Goal: Use online tool/utility: Utilize a website feature to perform a specific function

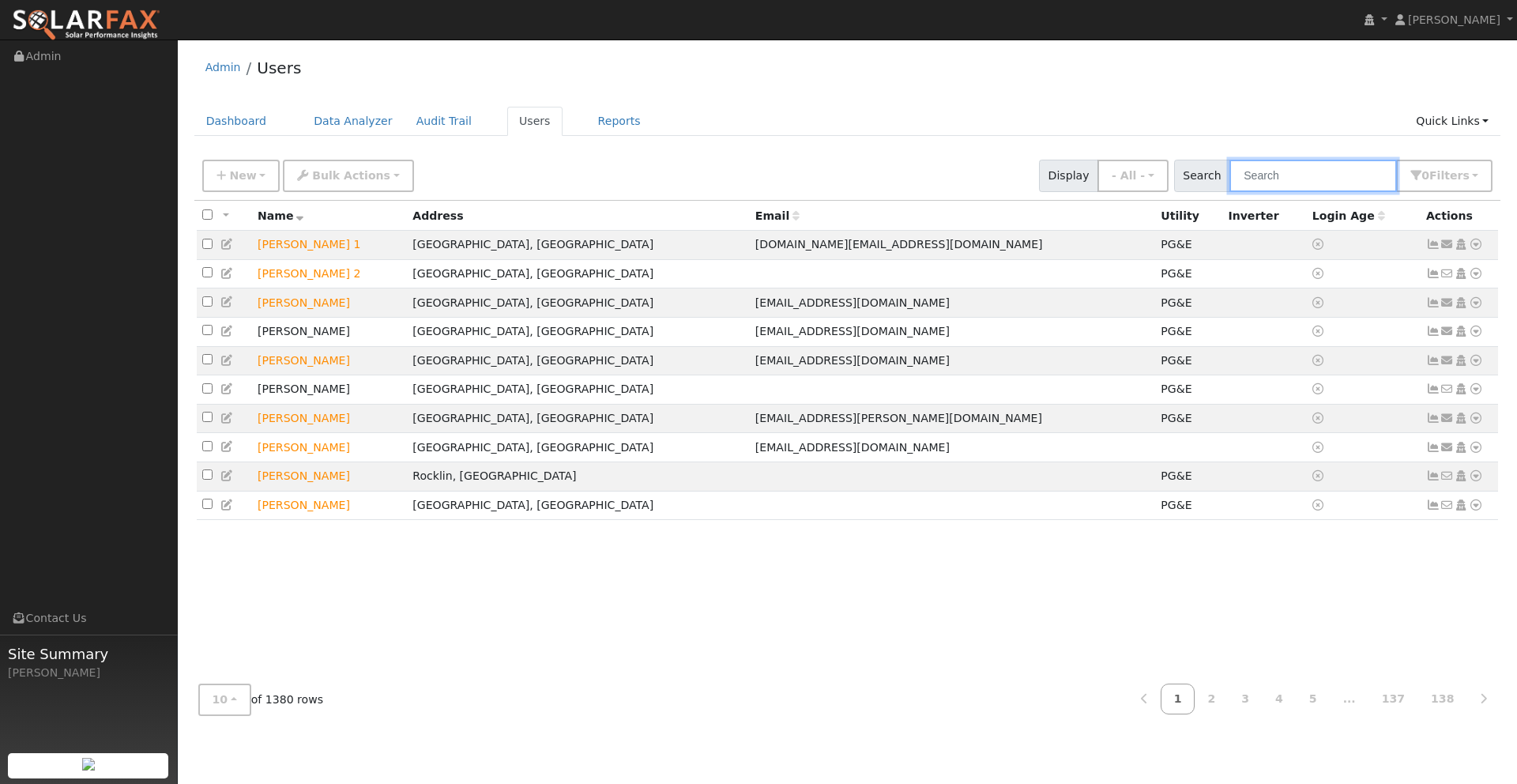
click at [1331, 183] on input "text" at bounding box center [1313, 176] width 167 height 32
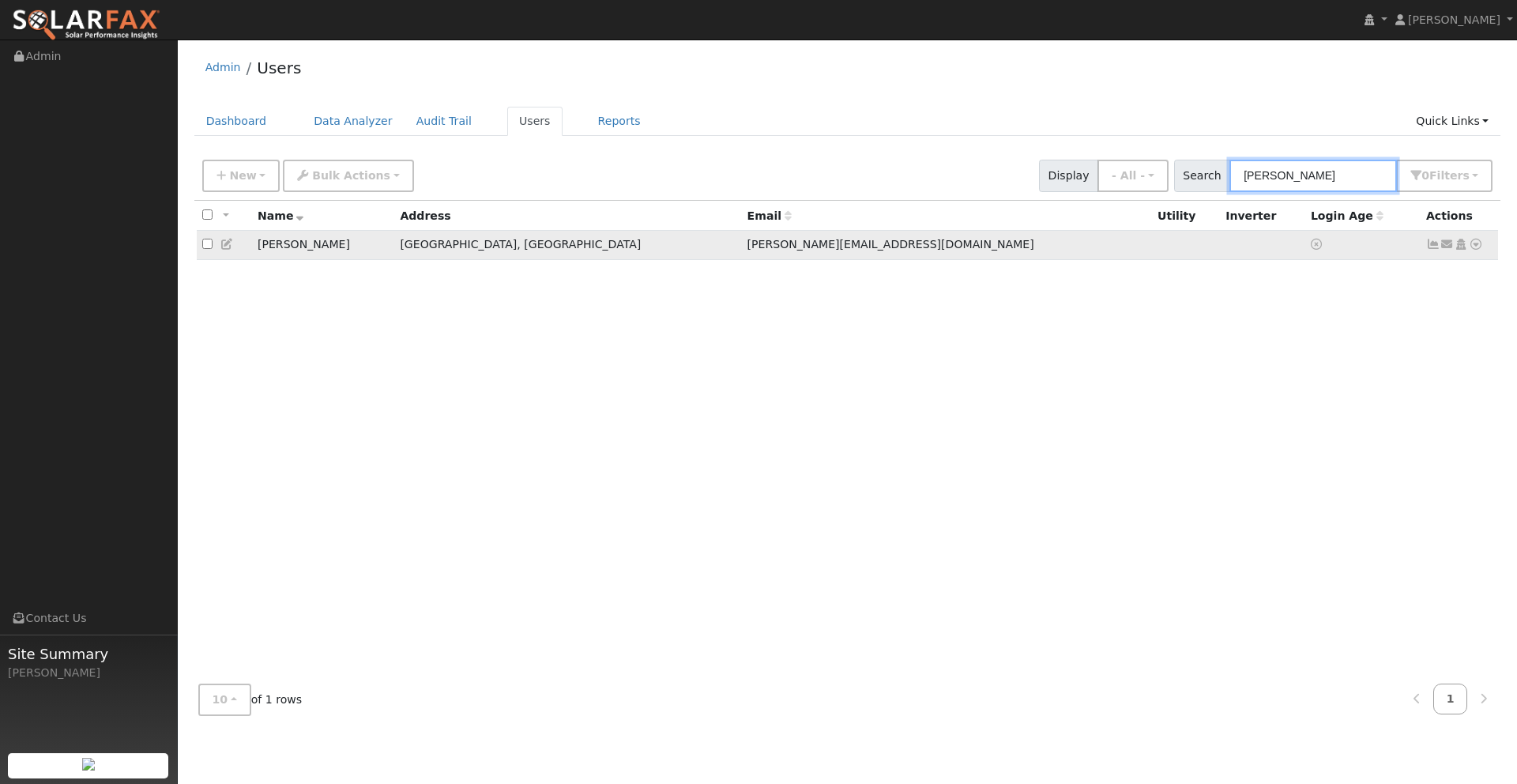
type input "[PERSON_NAME]"
click at [1476, 250] on icon at bounding box center [1475, 244] width 14 height 11
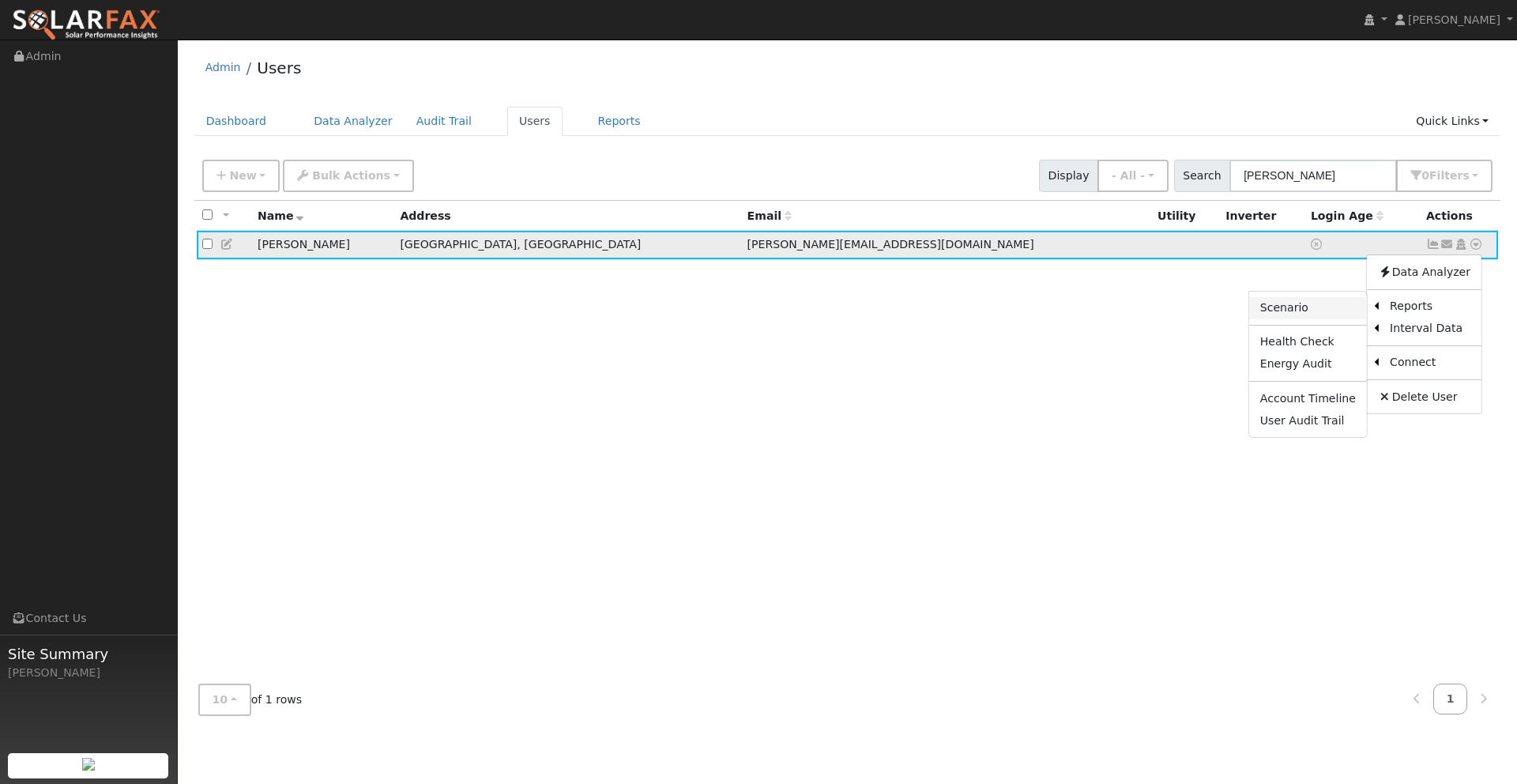
click at [1303, 304] on link "Scenario" at bounding box center [1308, 308] width 118 height 22
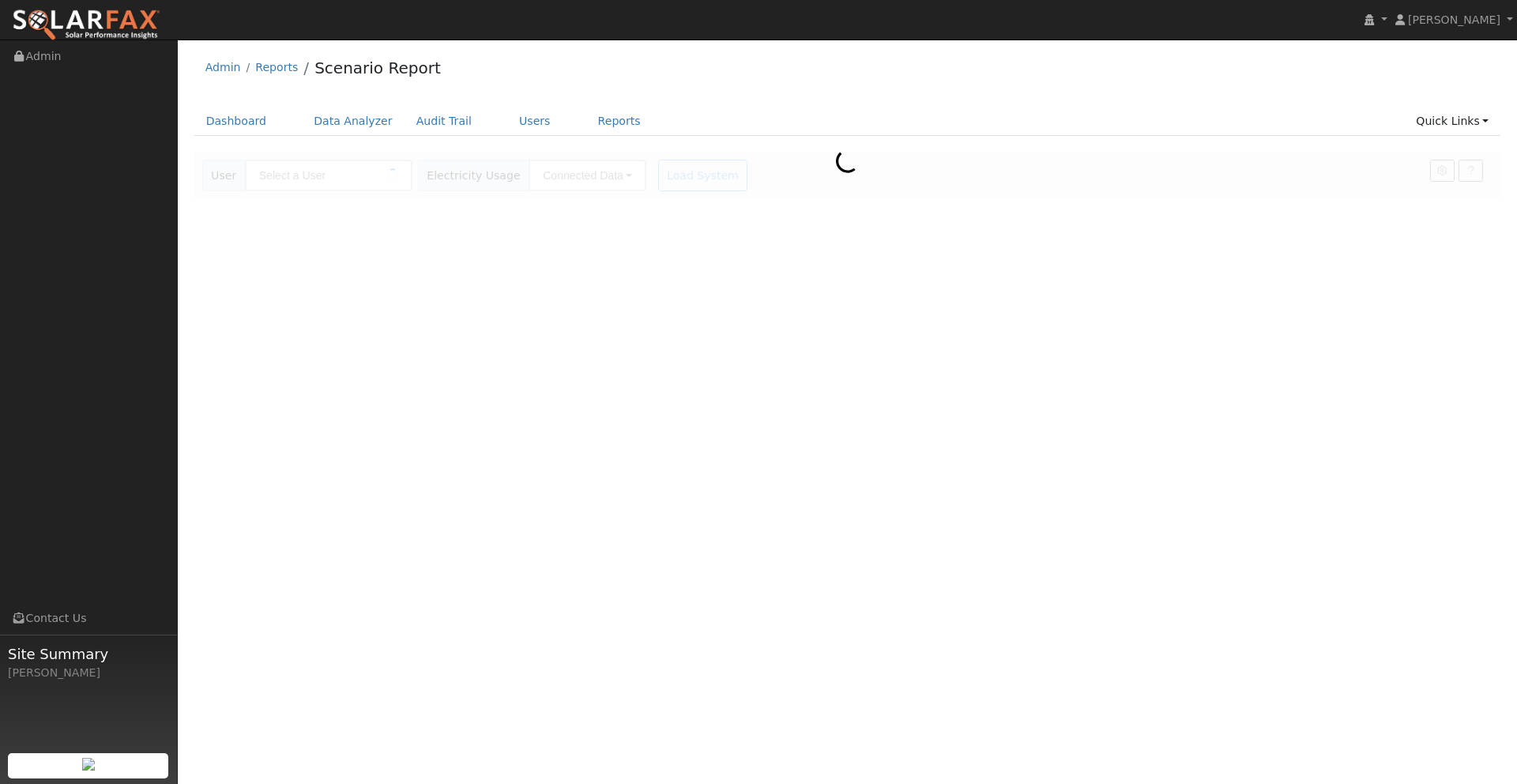
type input "[PERSON_NAME]"
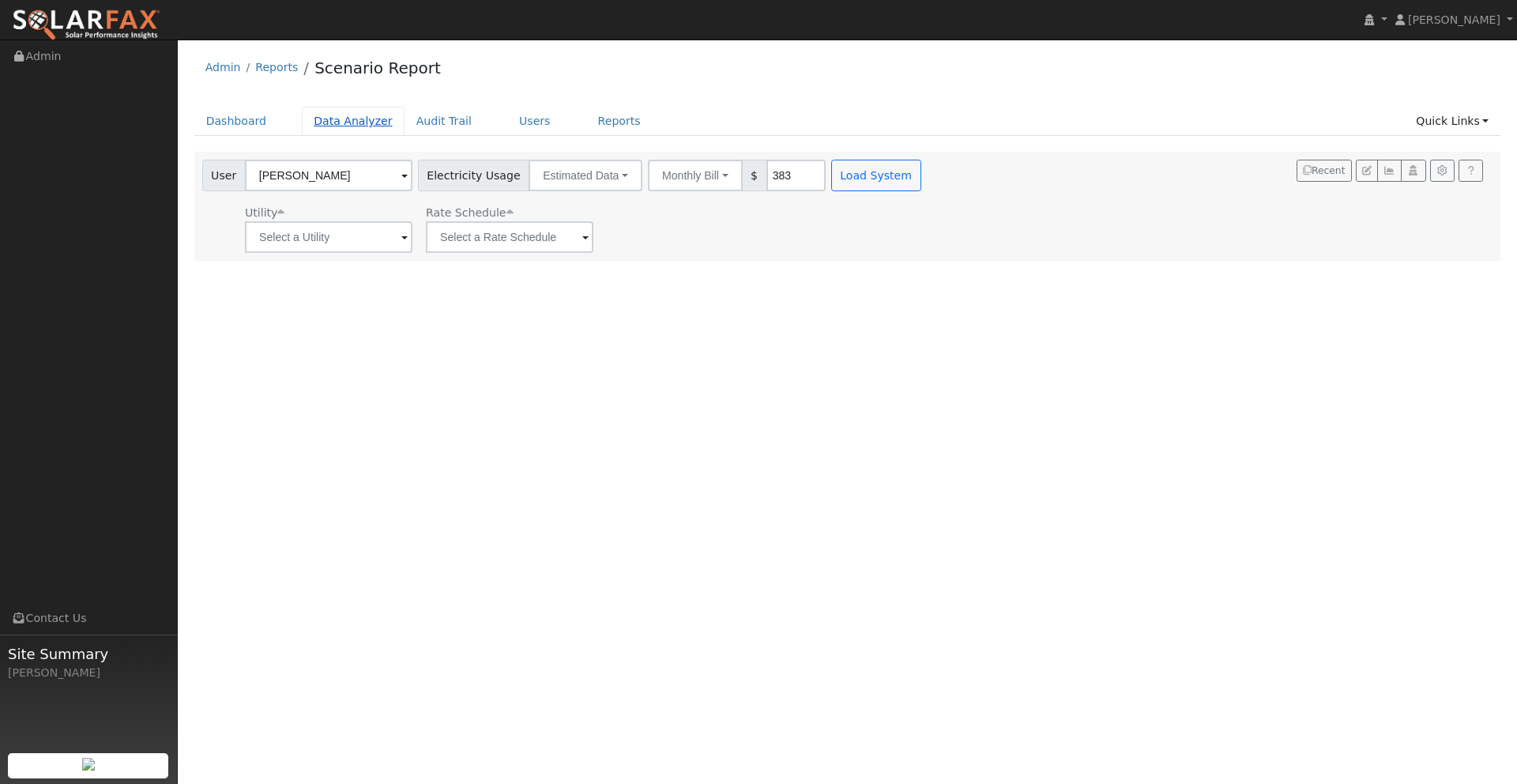
click at [334, 121] on link "Data Analyzer" at bounding box center [353, 121] width 103 height 29
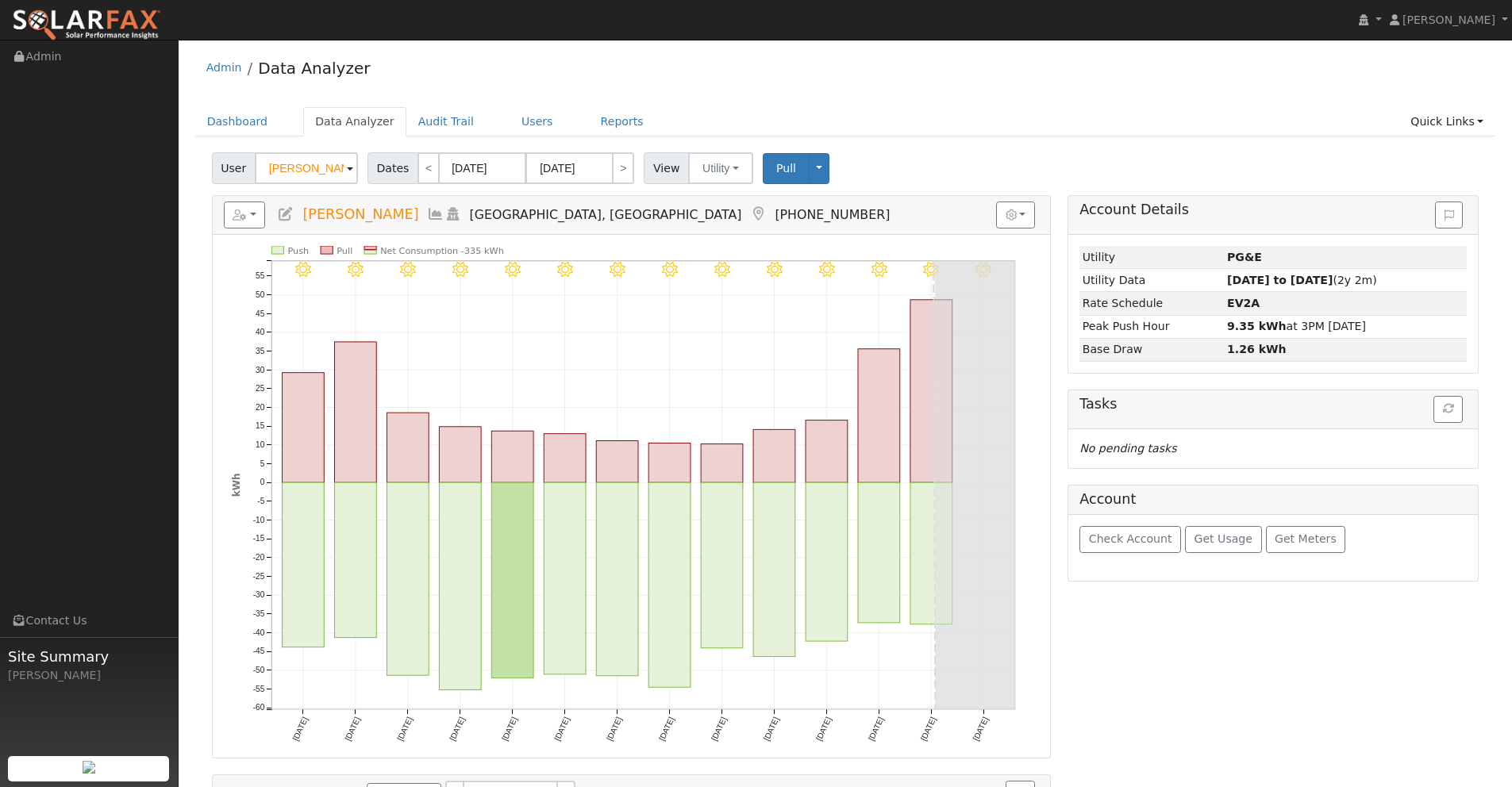
drag, startPoint x: 333, startPoint y: 172, endPoint x: 189, endPoint y: 168, distance: 144.1
click at [187, 170] on div "Edit User: New Select an Ac... New Account Nickname Cancel Create Are you sure …" at bounding box center [846, 542] width 1318 height 779
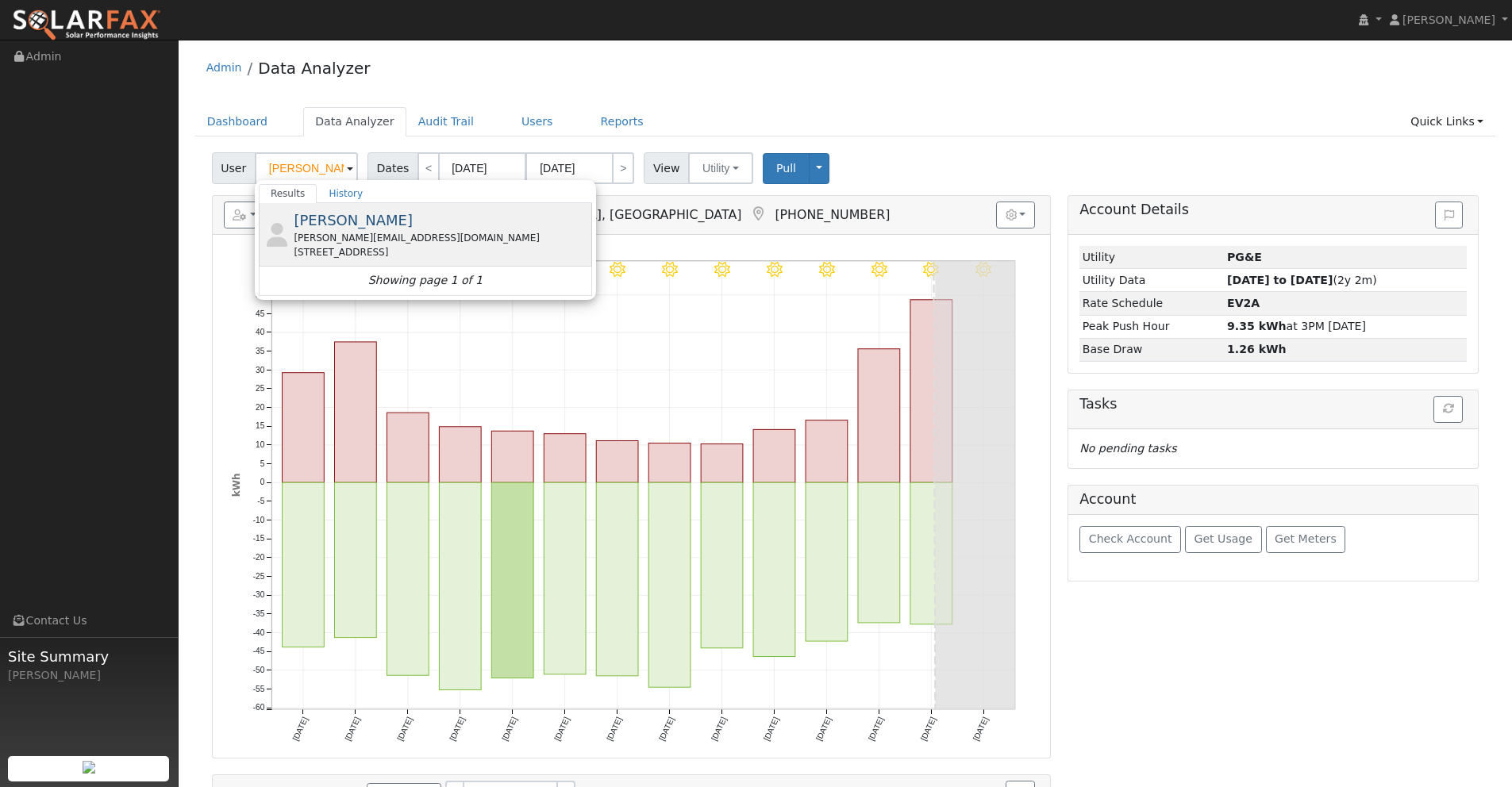
type input "[PERSON_NAME]"
click at [304, 229] on div "Todd Renfrew todd@caoutdoorproperties.com 190 Hillview Drive, Vacaville, CA 956…" at bounding box center [440, 234] width 295 height 50
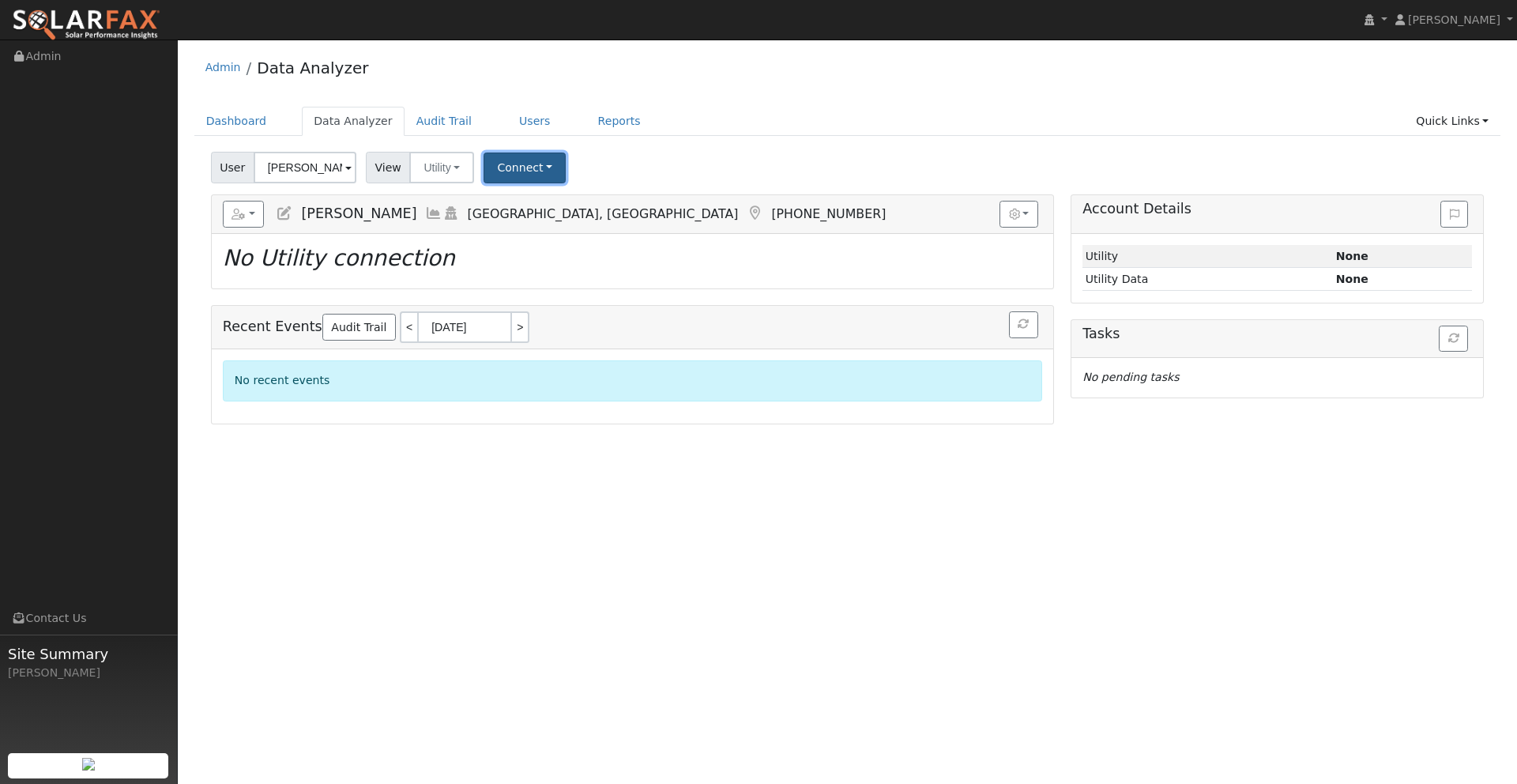
click at [530, 167] on button "Connect" at bounding box center [524, 168] width 83 height 30
click at [545, 205] on link "Select a Provider" at bounding box center [547, 201] width 123 height 22
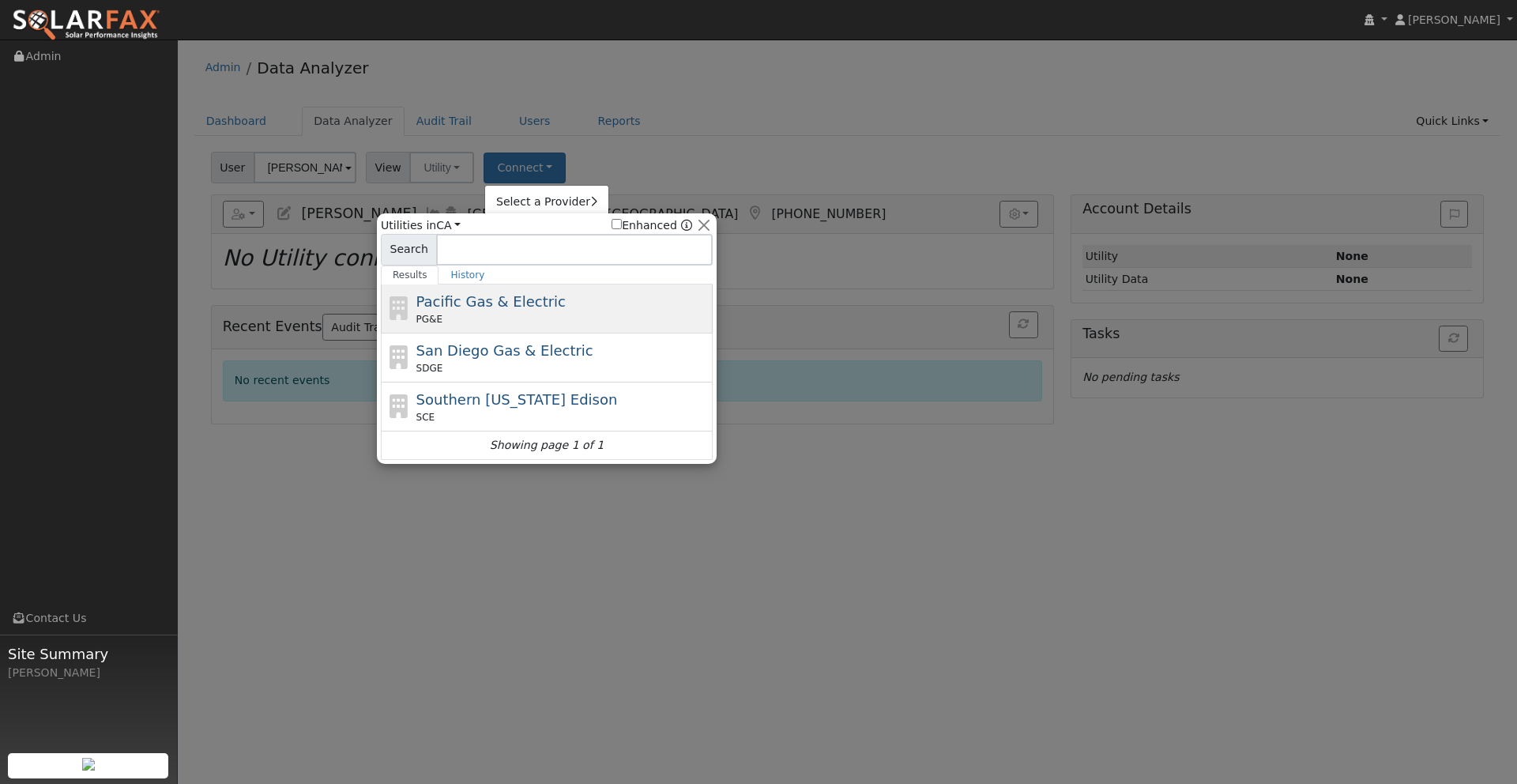
click at [544, 313] on div "PG&E" at bounding box center [563, 319] width 293 height 14
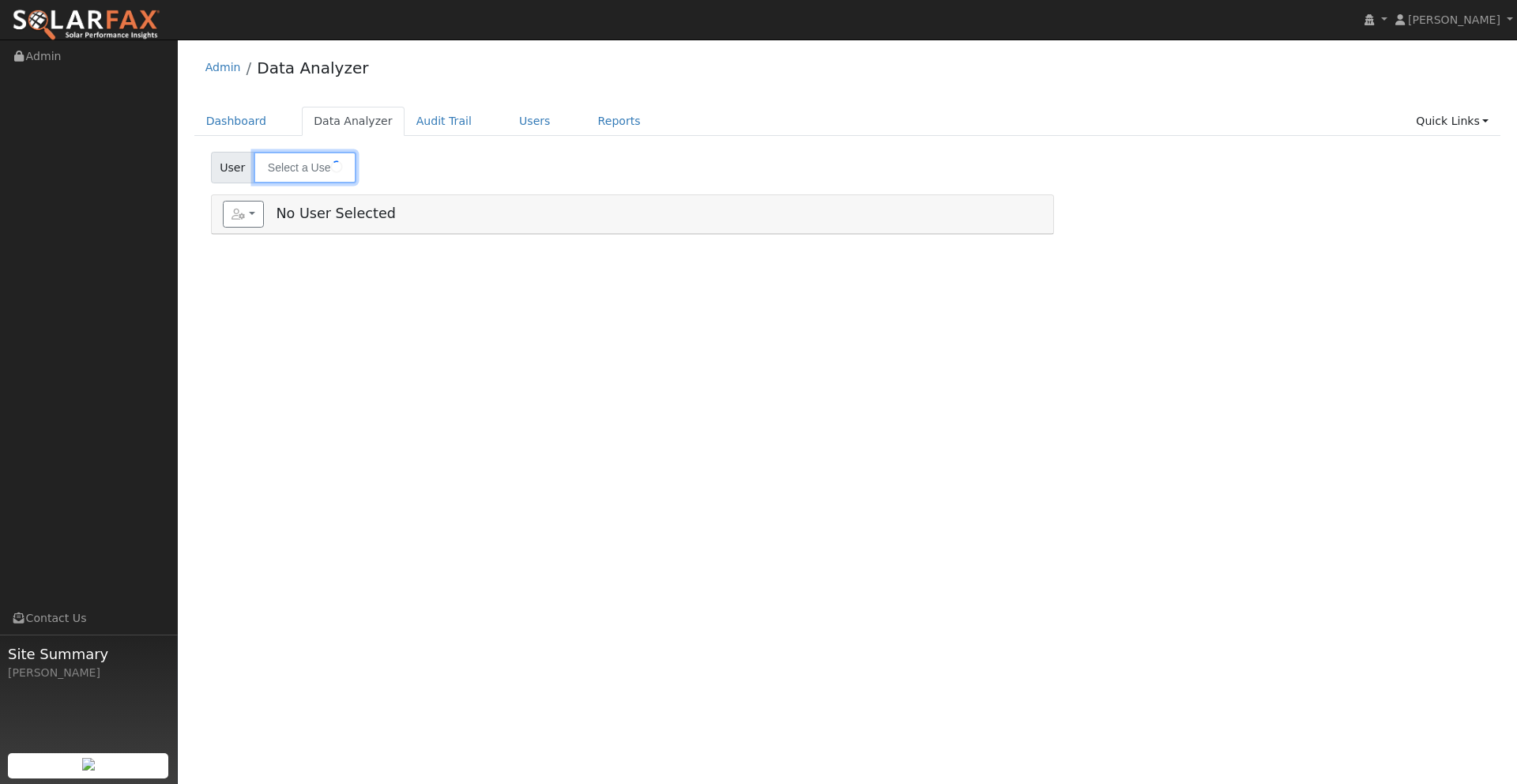
type input "[PERSON_NAME]"
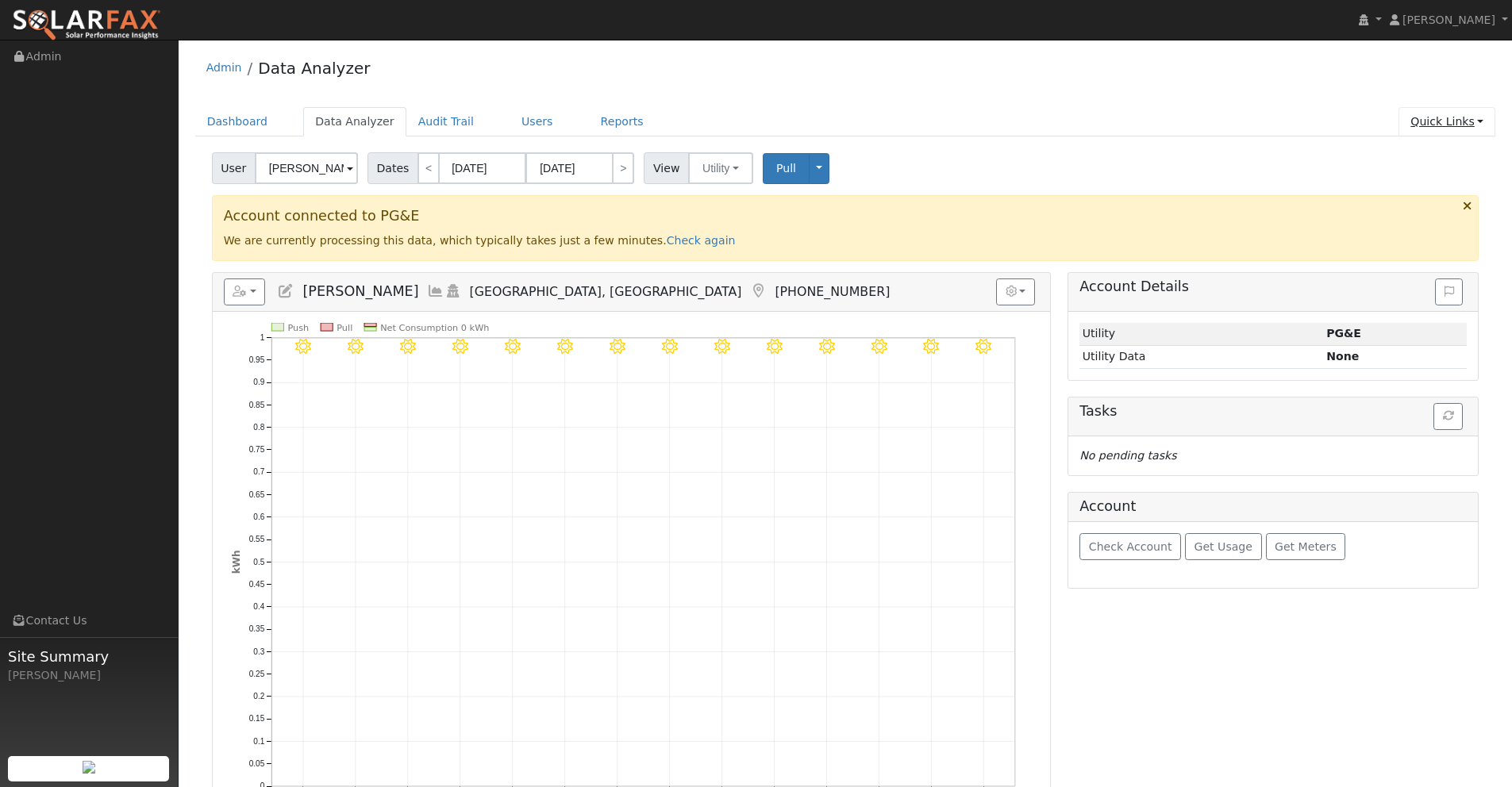
click at [1441, 121] on link "Quick Links" at bounding box center [1447, 121] width 97 height 30
click at [1420, 211] on link "Run a Scenario Report" at bounding box center [1415, 212] width 161 height 22
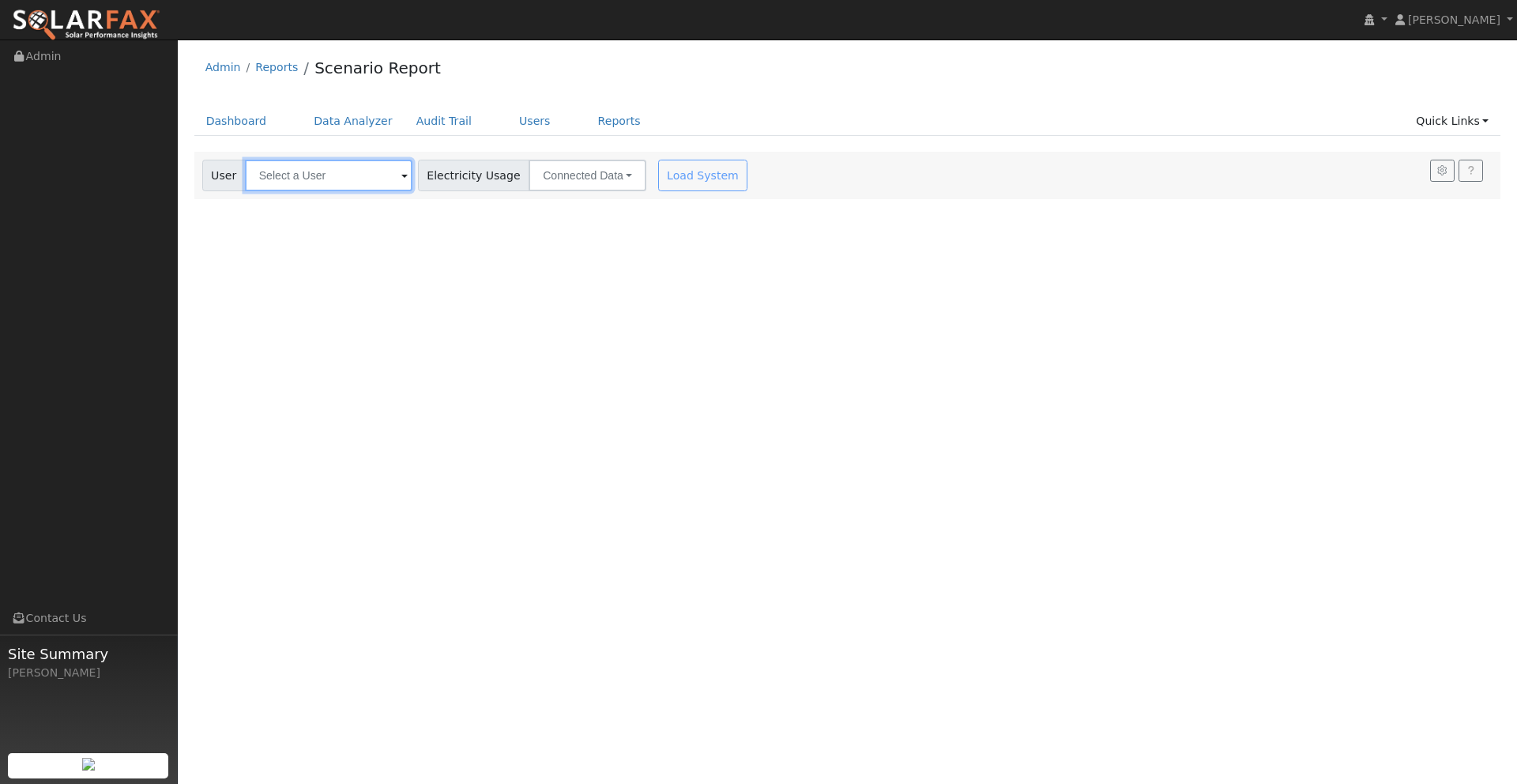
click at [293, 186] on input "text" at bounding box center [328, 175] width 167 height 31
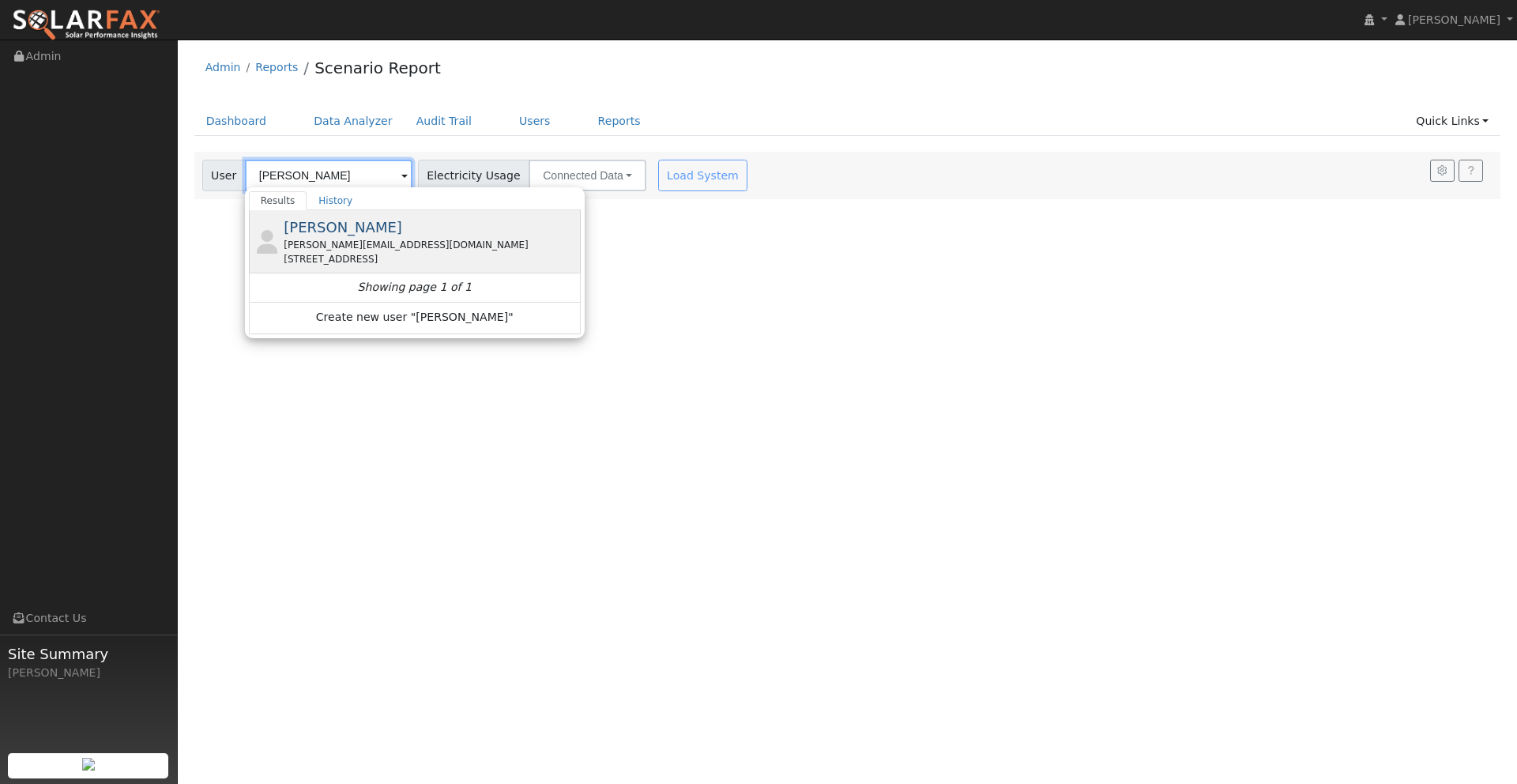
type input "[PERSON_NAME]"
click at [346, 228] on span "[PERSON_NAME]" at bounding box center [343, 227] width 119 height 16
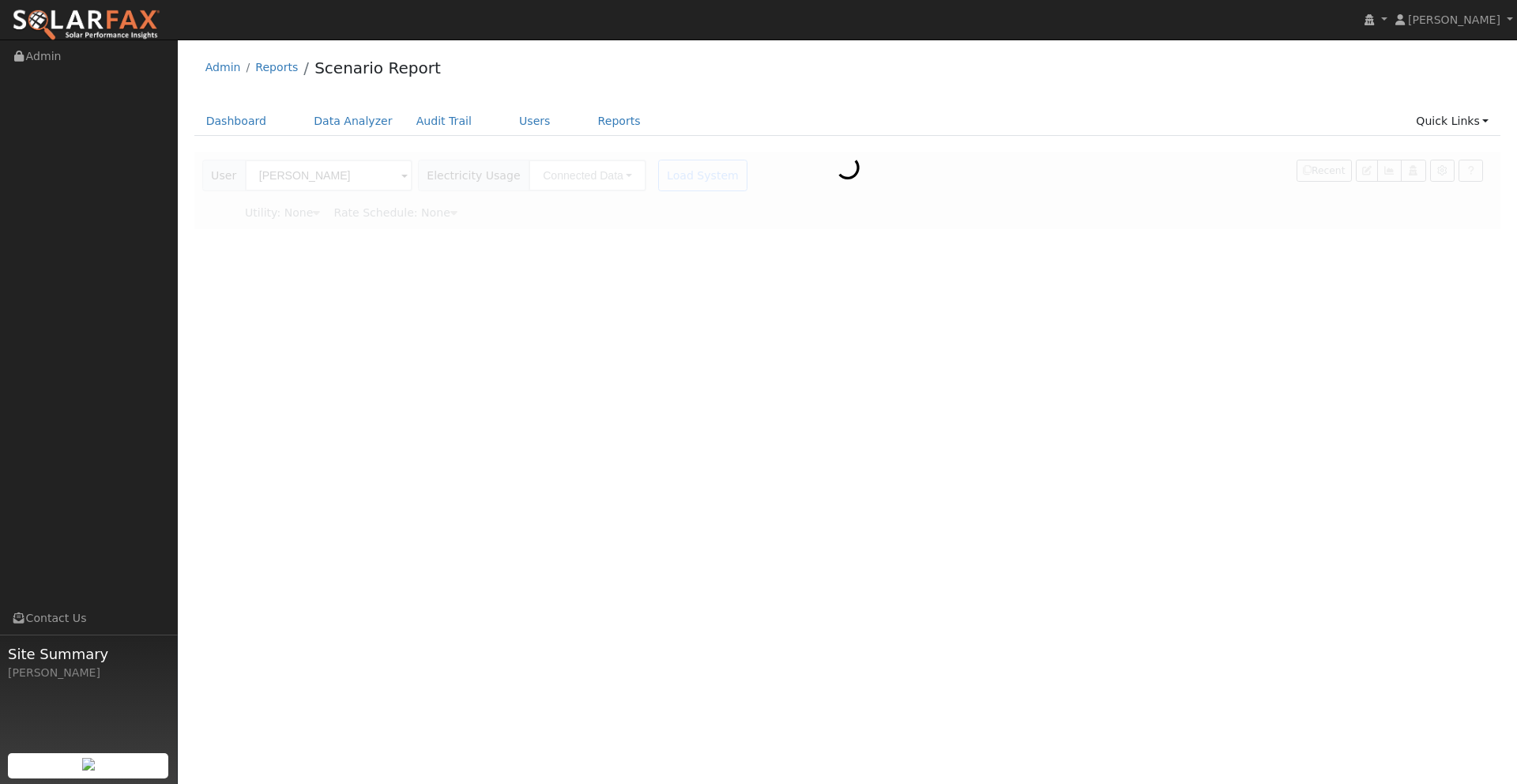
type input "Pacific Gas & Electric"
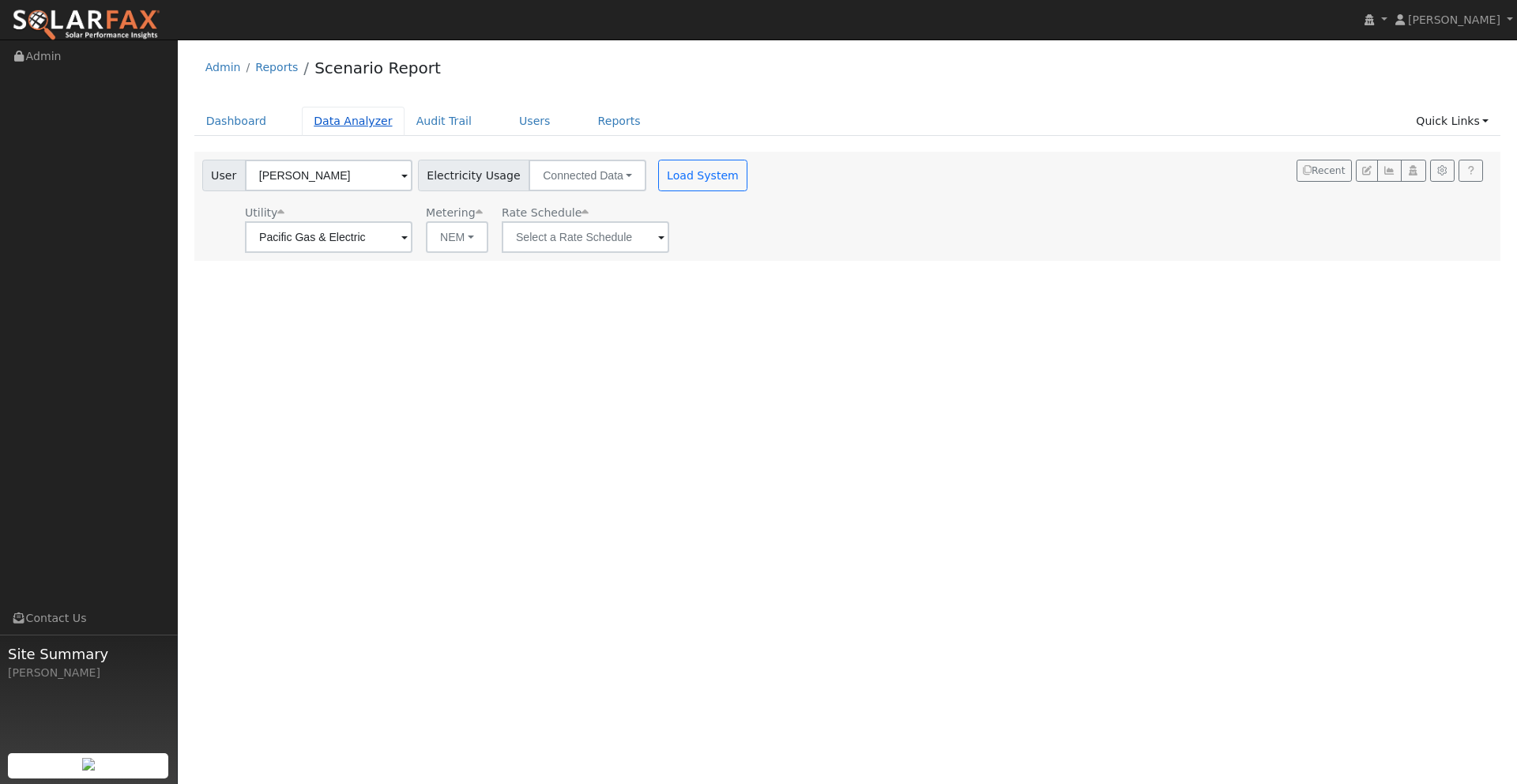
click at [324, 121] on link "Data Analyzer" at bounding box center [353, 121] width 103 height 29
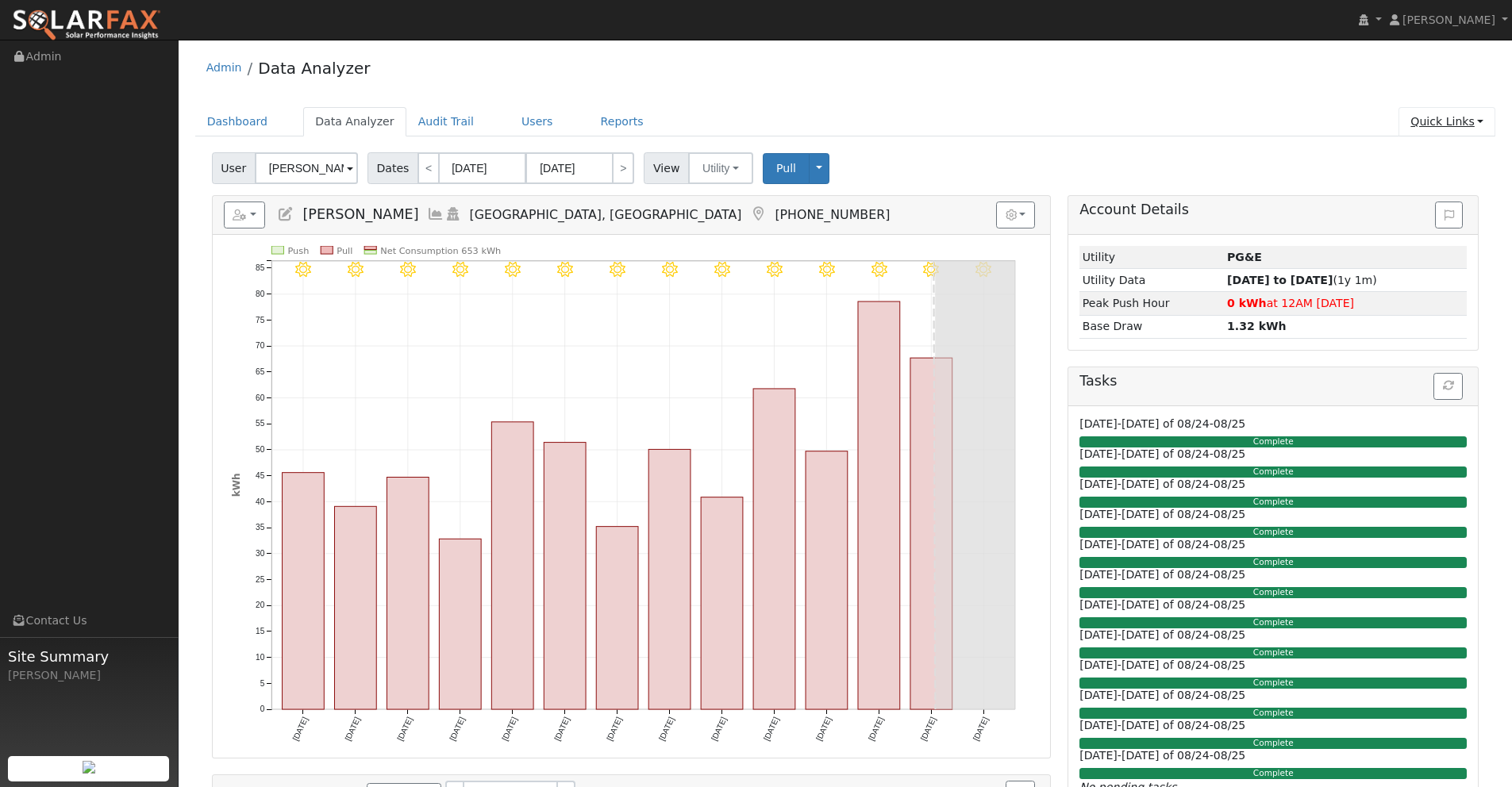
click at [1432, 126] on link "Quick Links" at bounding box center [1447, 121] width 97 height 30
click at [1408, 212] on link "Run a Scenario Report" at bounding box center [1415, 212] width 161 height 22
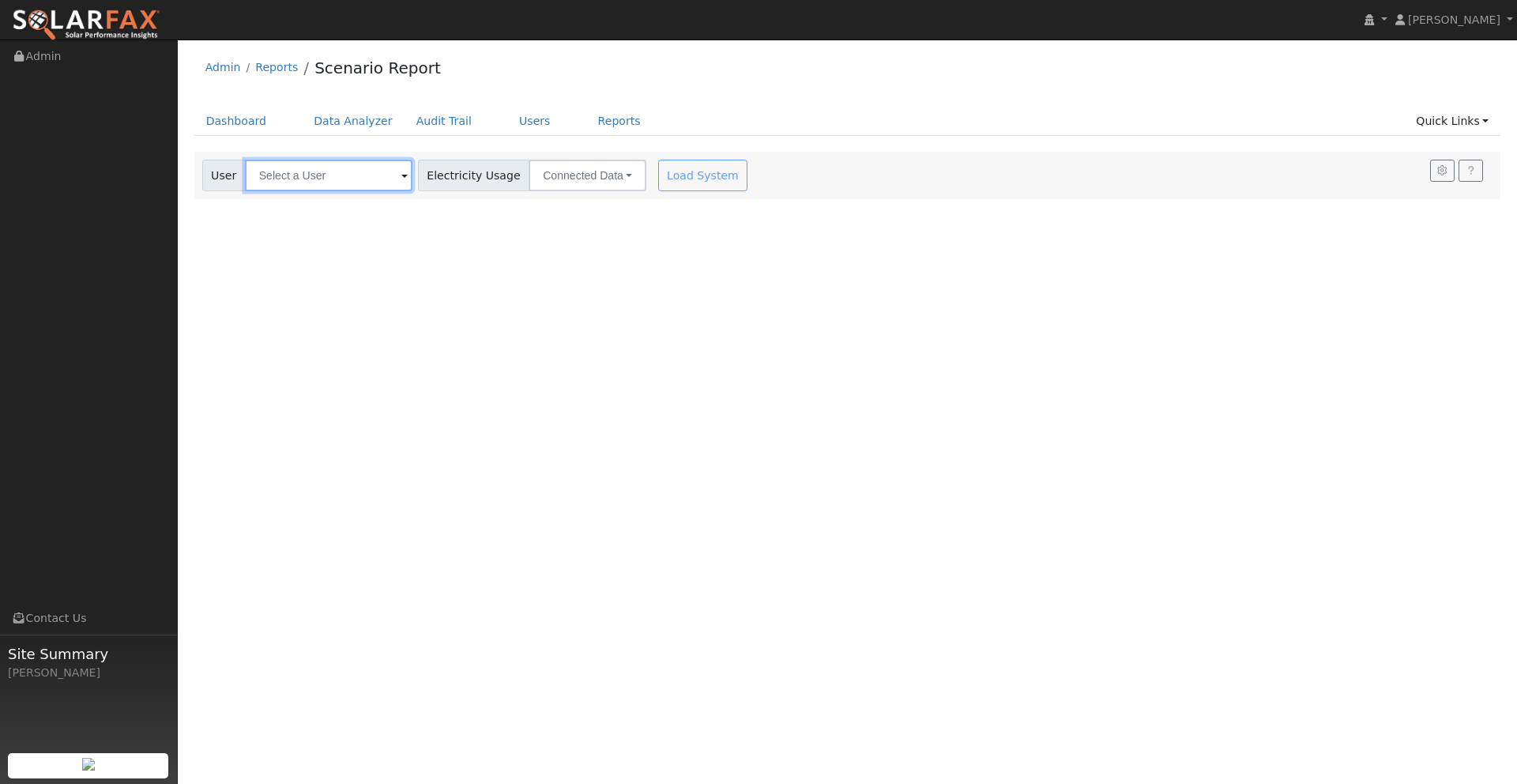
click at [305, 186] on input "text" at bounding box center [328, 175] width 167 height 31
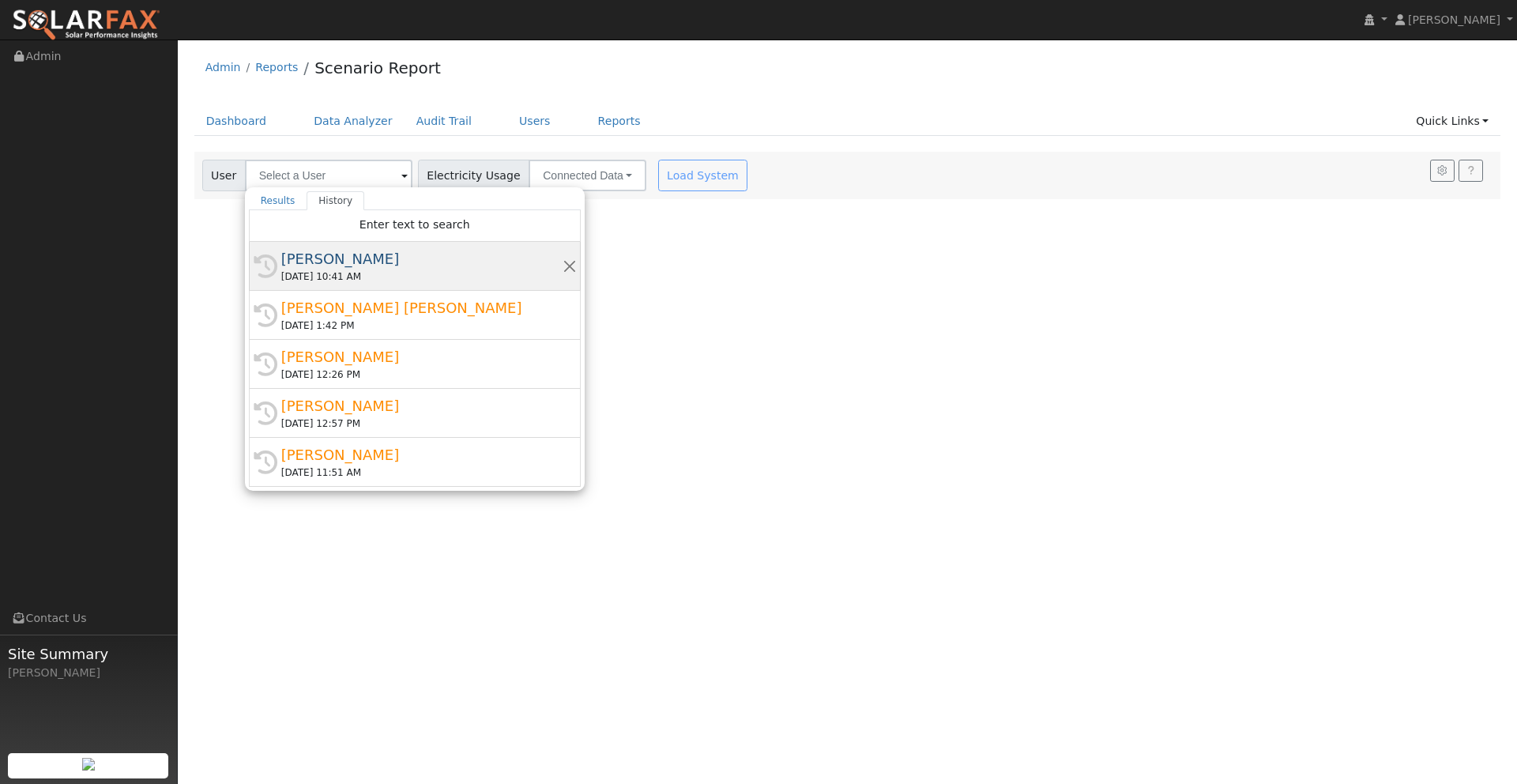
click at [319, 260] on div "[PERSON_NAME]" at bounding box center [421, 258] width 281 height 21
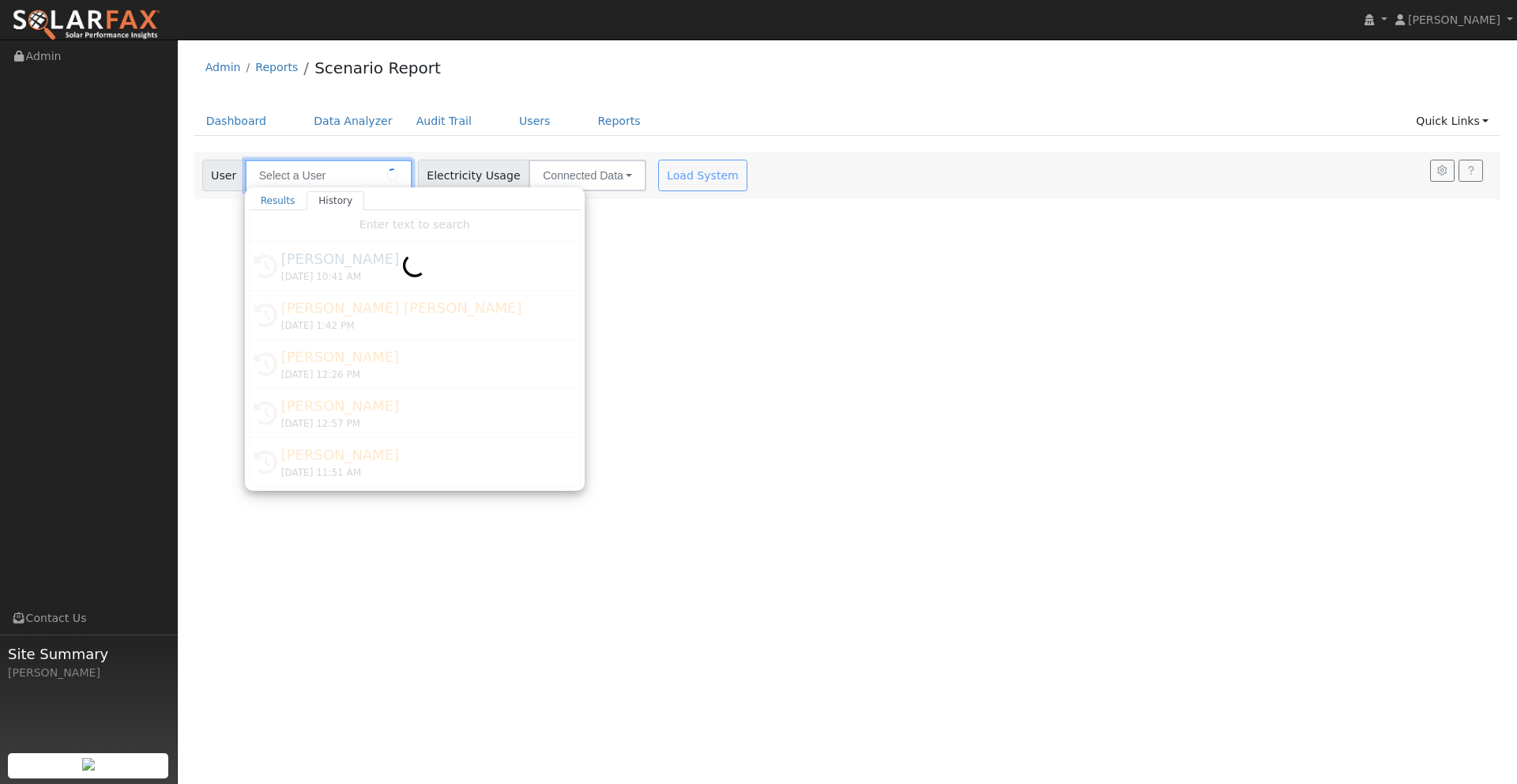
type input "[PERSON_NAME]"
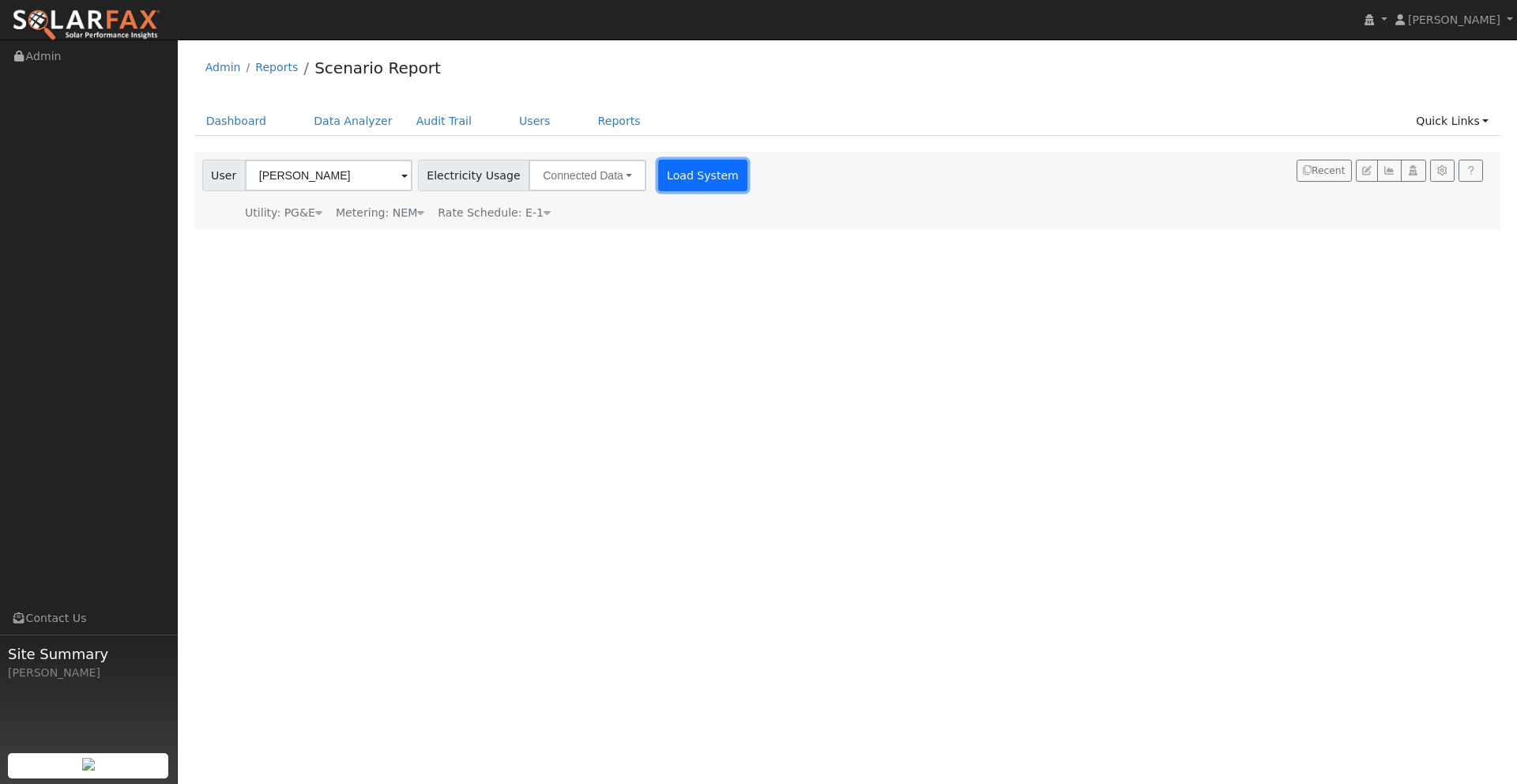
click at [667, 172] on button "Load System" at bounding box center [702, 175] width 90 height 31
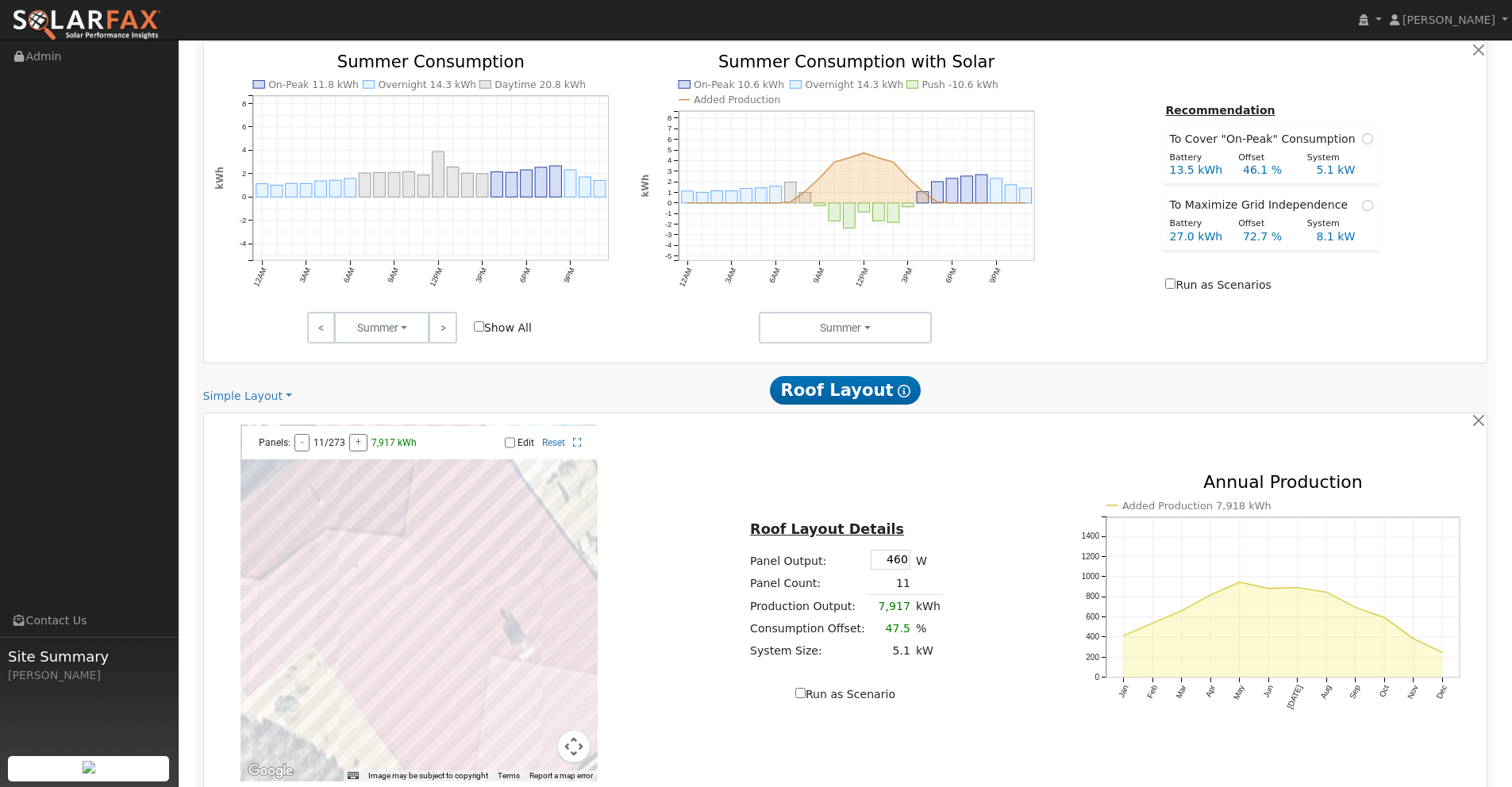
scroll to position [698, 0]
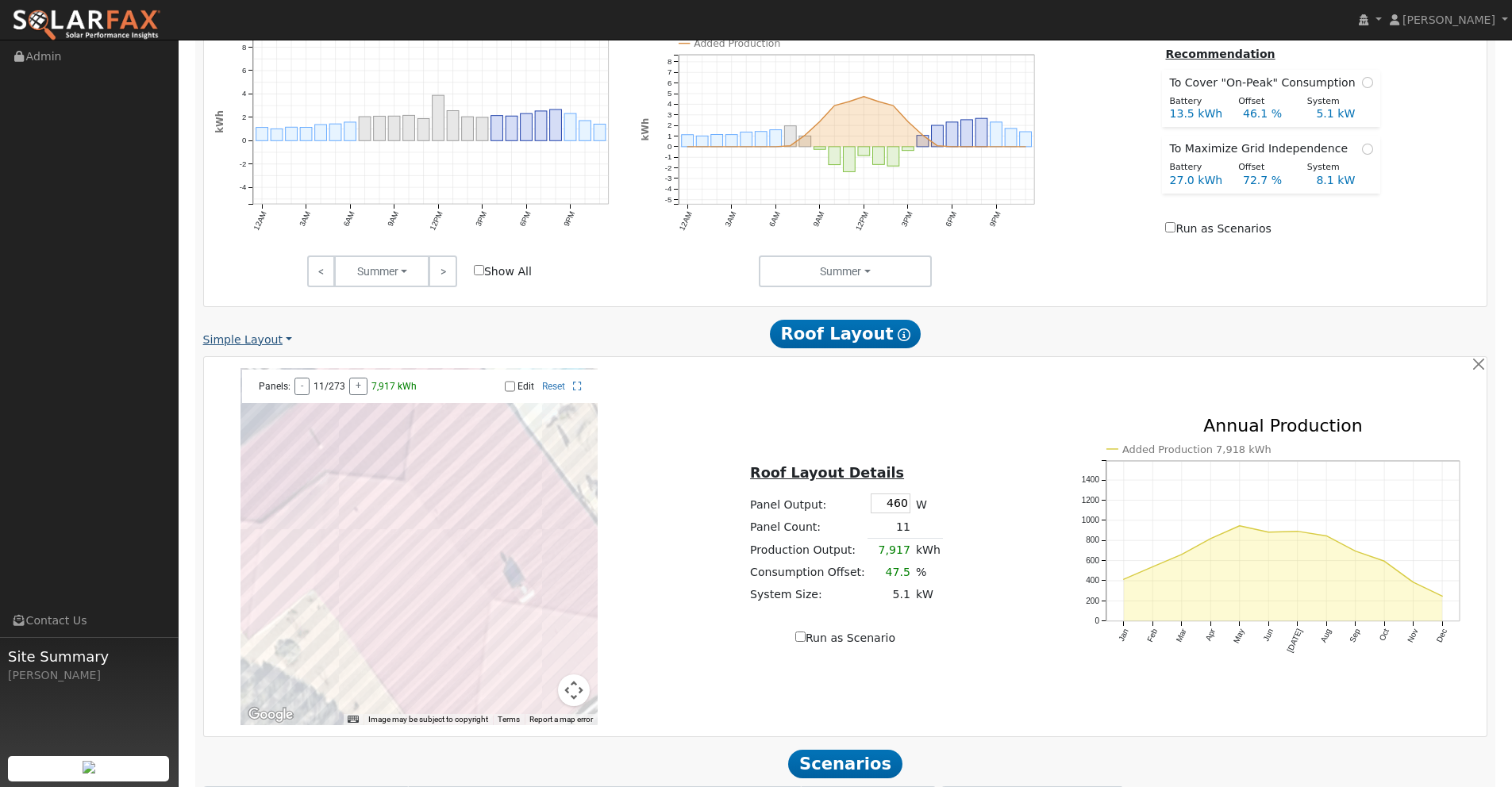
click at [278, 335] on link "Simple Layout" at bounding box center [247, 339] width 89 height 16
click at [350, 336] on div "Simple Layout Simple Layout Scanifly Layout" at bounding box center [412, 339] width 418 height 16
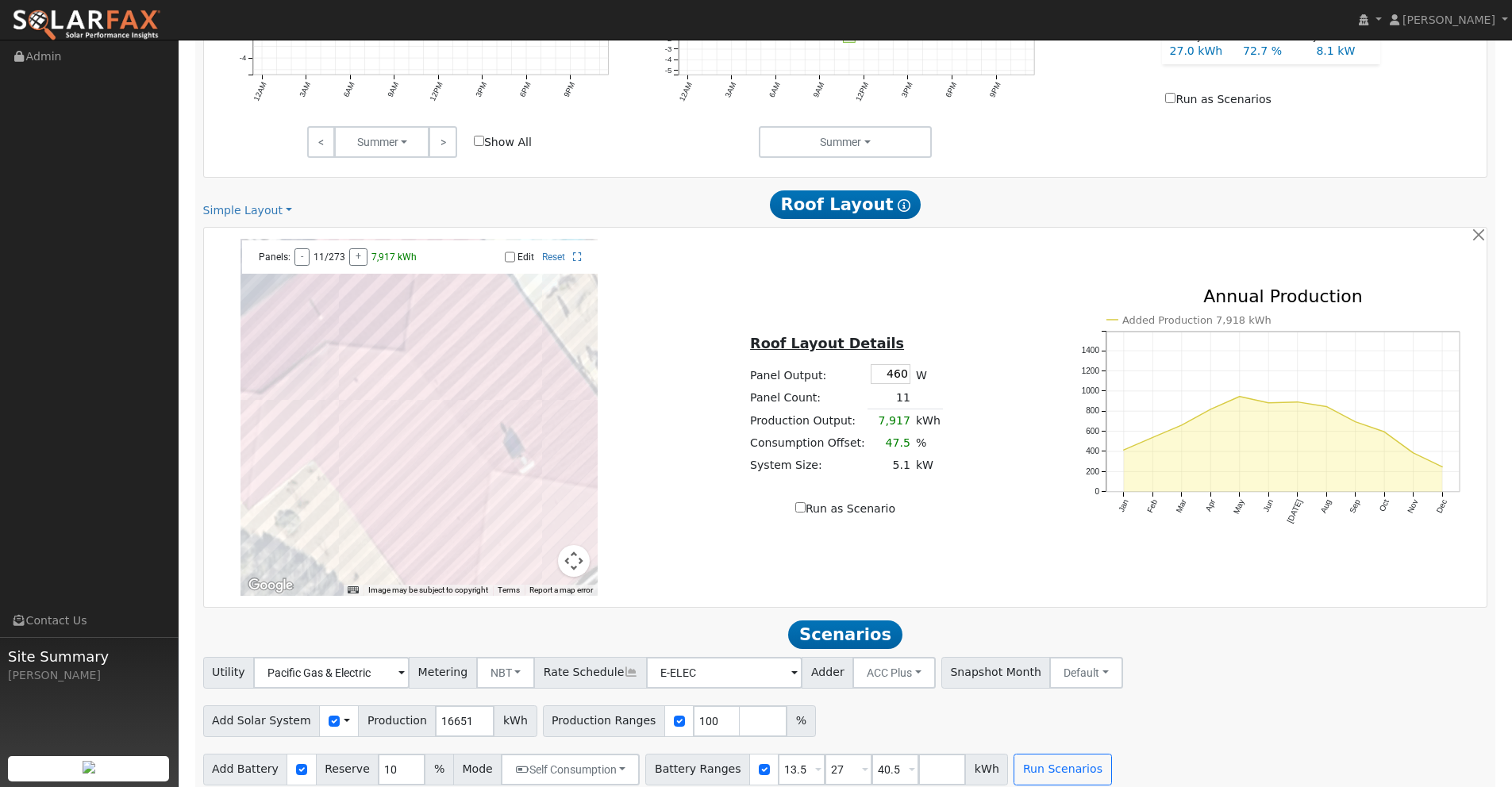
scroll to position [842, 0]
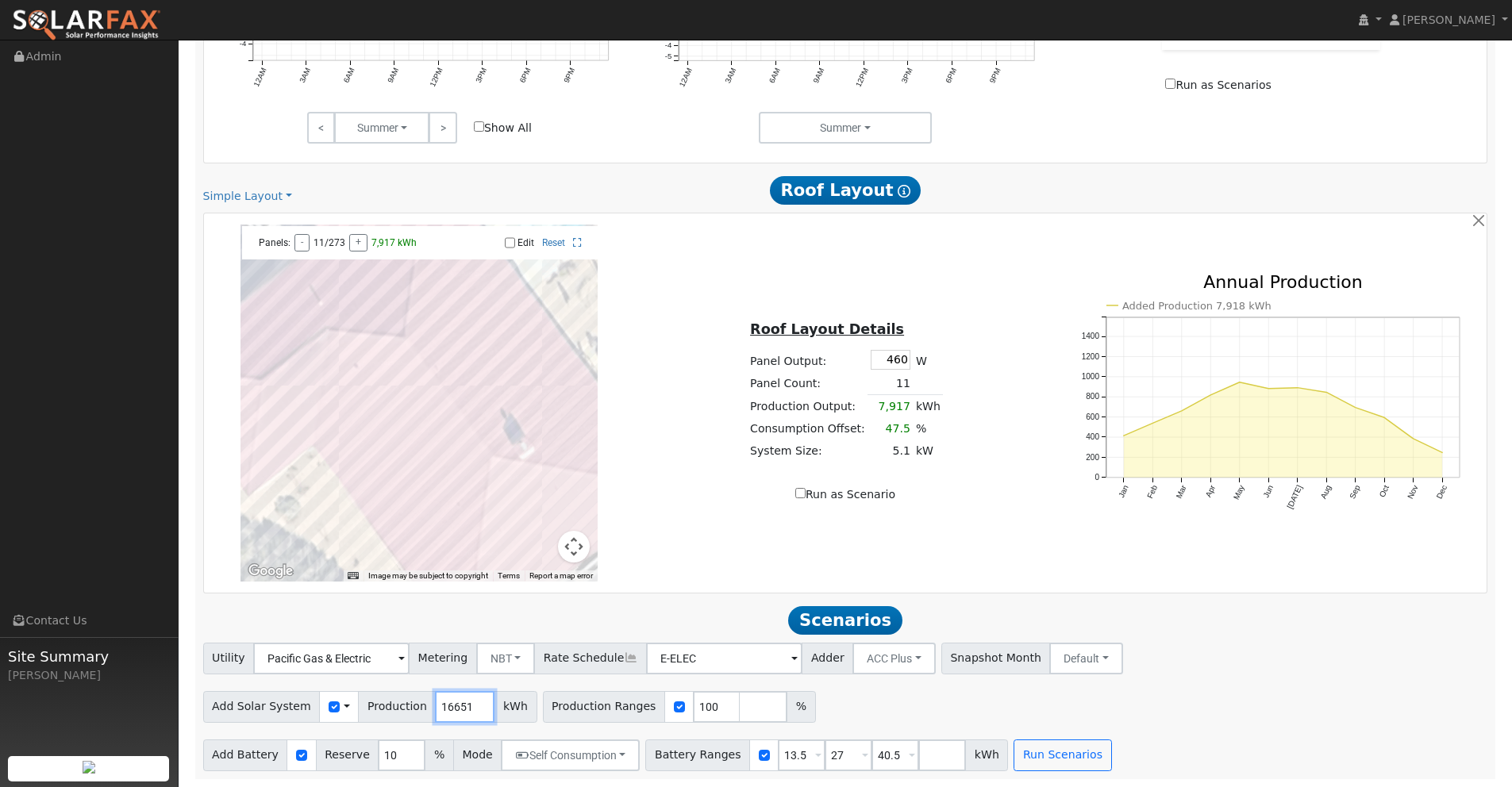
drag, startPoint x: 462, startPoint y: 705, endPoint x: 370, endPoint y: 704, distance: 92.0
click at [370, 704] on div "Add Solar System Use CSV Data Production 16651 kWh" at bounding box center [370, 706] width 334 height 31
type input "20487"
drag, startPoint x: 797, startPoint y: 756, endPoint x: 691, endPoint y: 748, distance: 106.3
click at [698, 748] on div "Battery Ranges 13.5 Overrides Reserve % Mode None None Self Consumption Peak Sa…" at bounding box center [827, 755] width 362 height 31
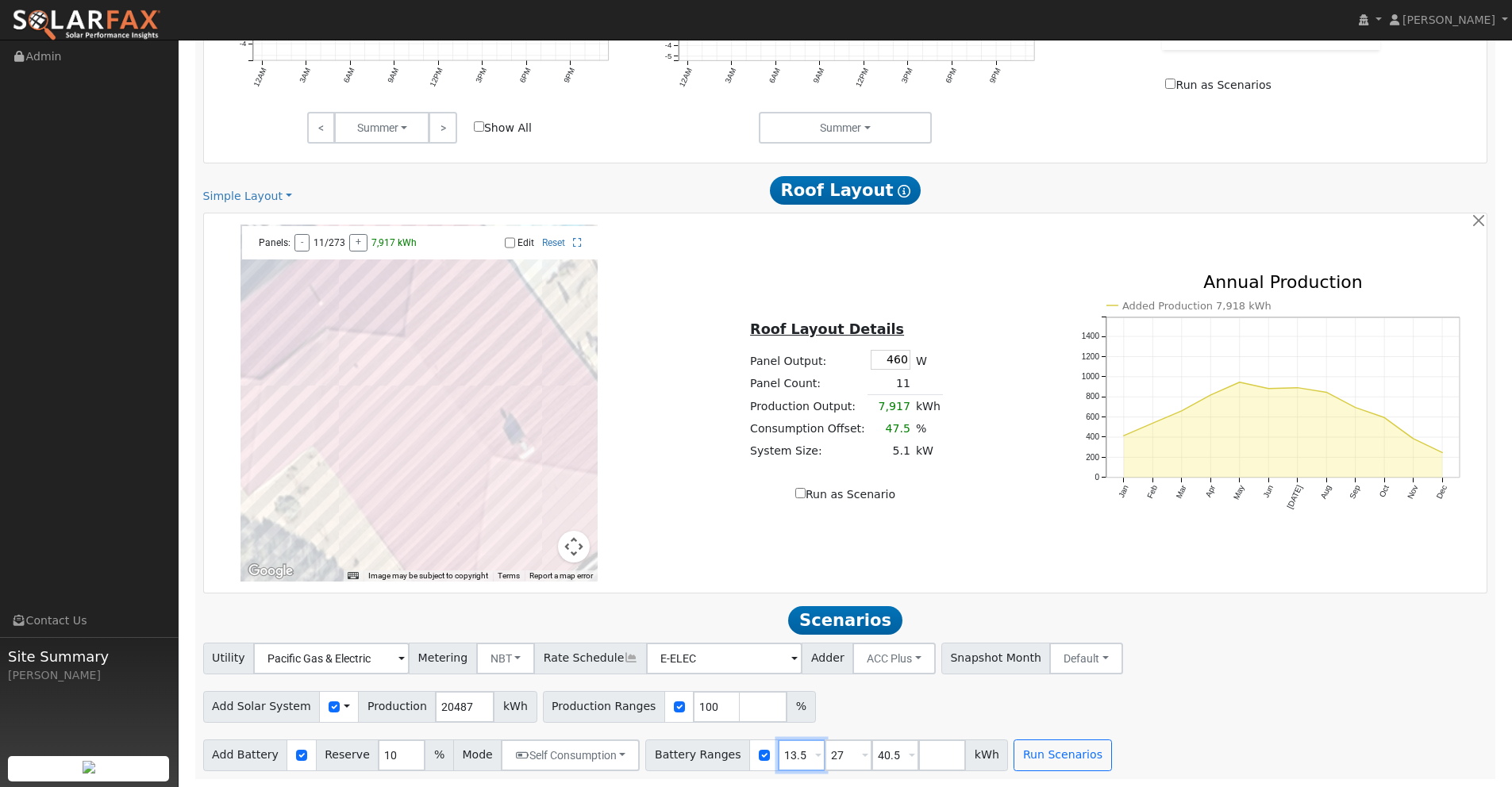
type input "27"
type input "40.5"
type input "27"
click at [875, 755] on input "number" at bounding box center [895, 755] width 48 height 31
type input "0"
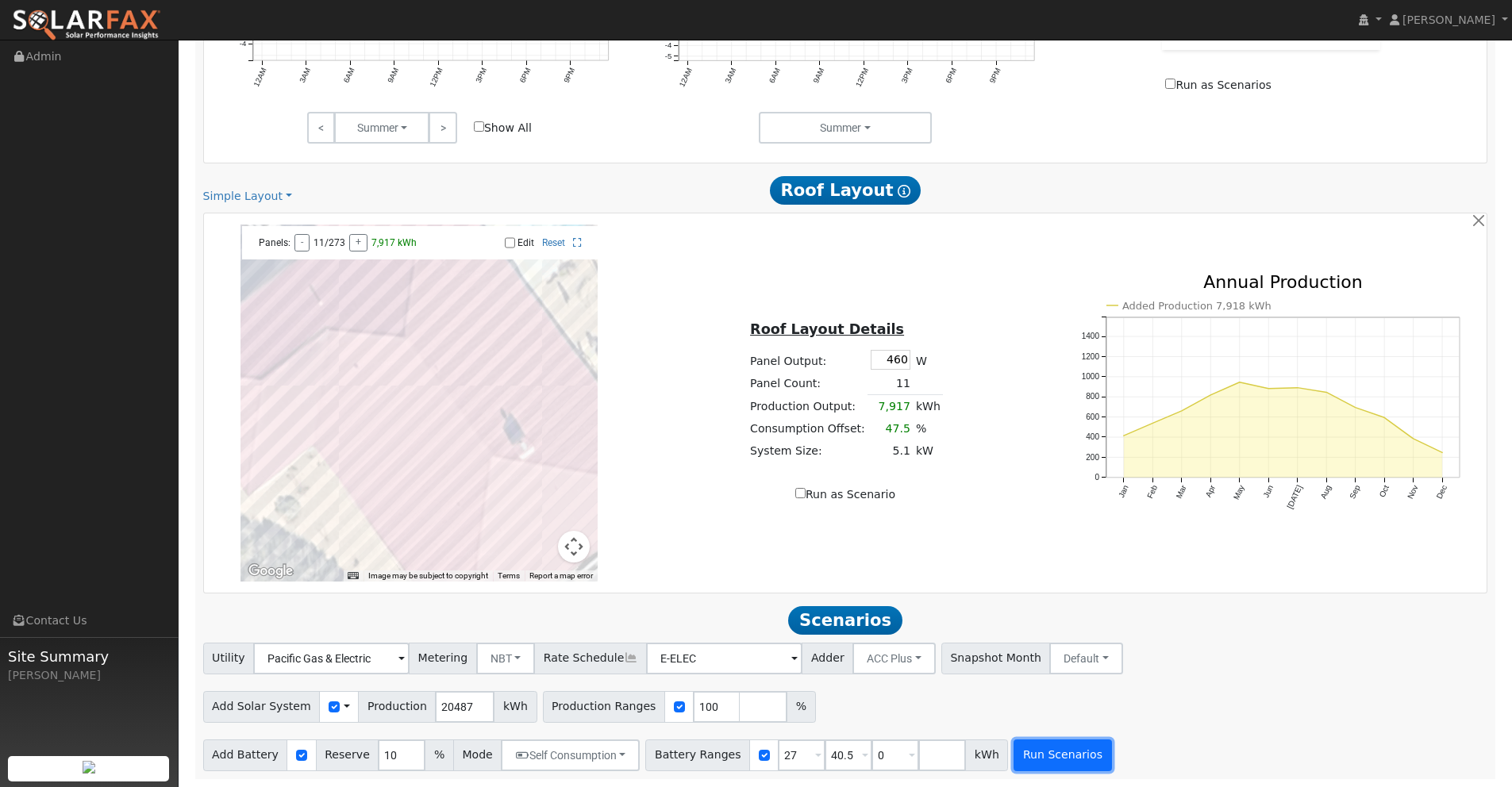
type input "0"
type input "27"
type input "40.5"
click at [1038, 751] on button "Run Scenarios" at bounding box center [1062, 755] width 97 height 31
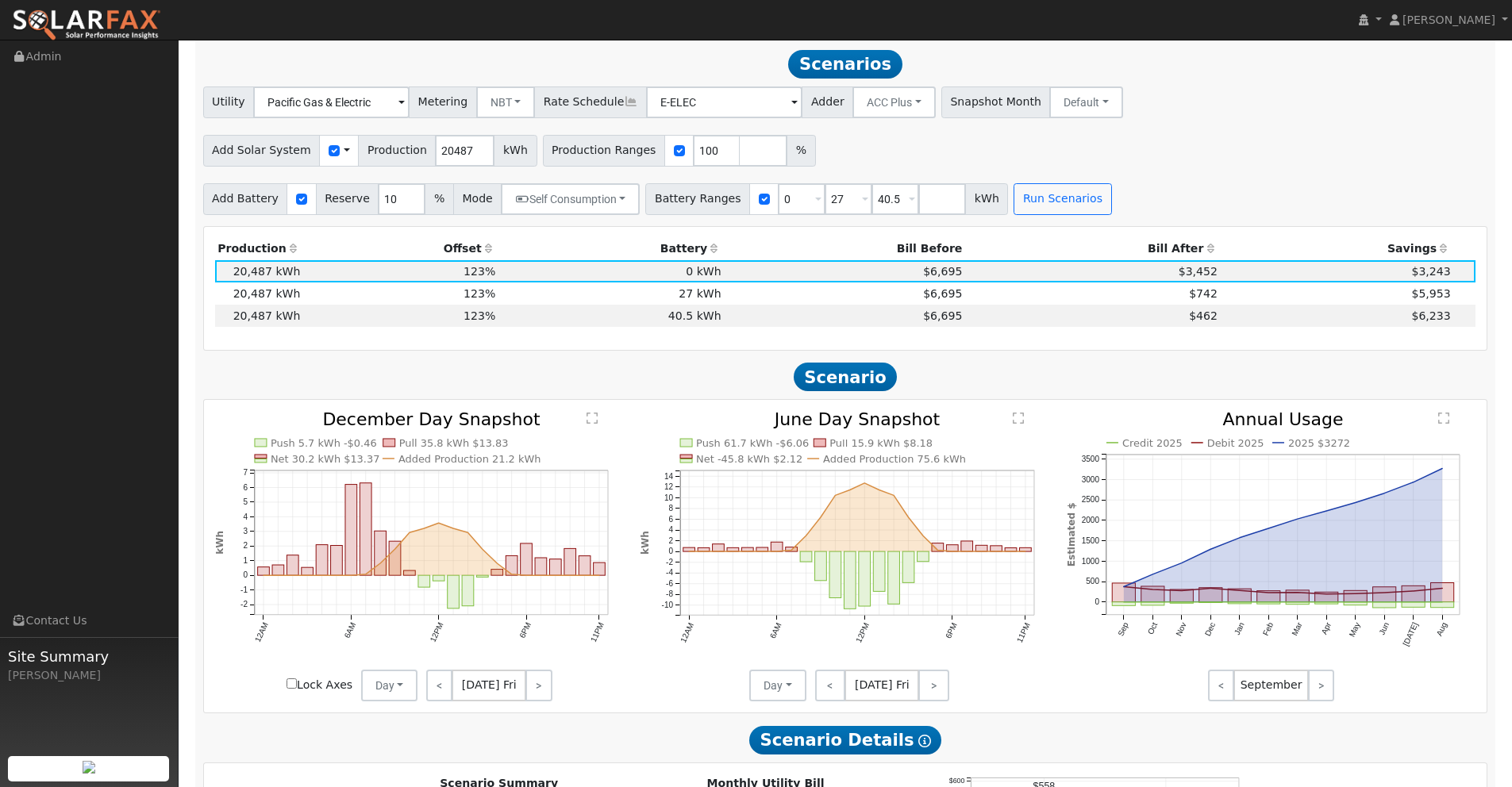
scroll to position [1399, 0]
click at [1113, 291] on td "$742" at bounding box center [1093, 292] width 255 height 22
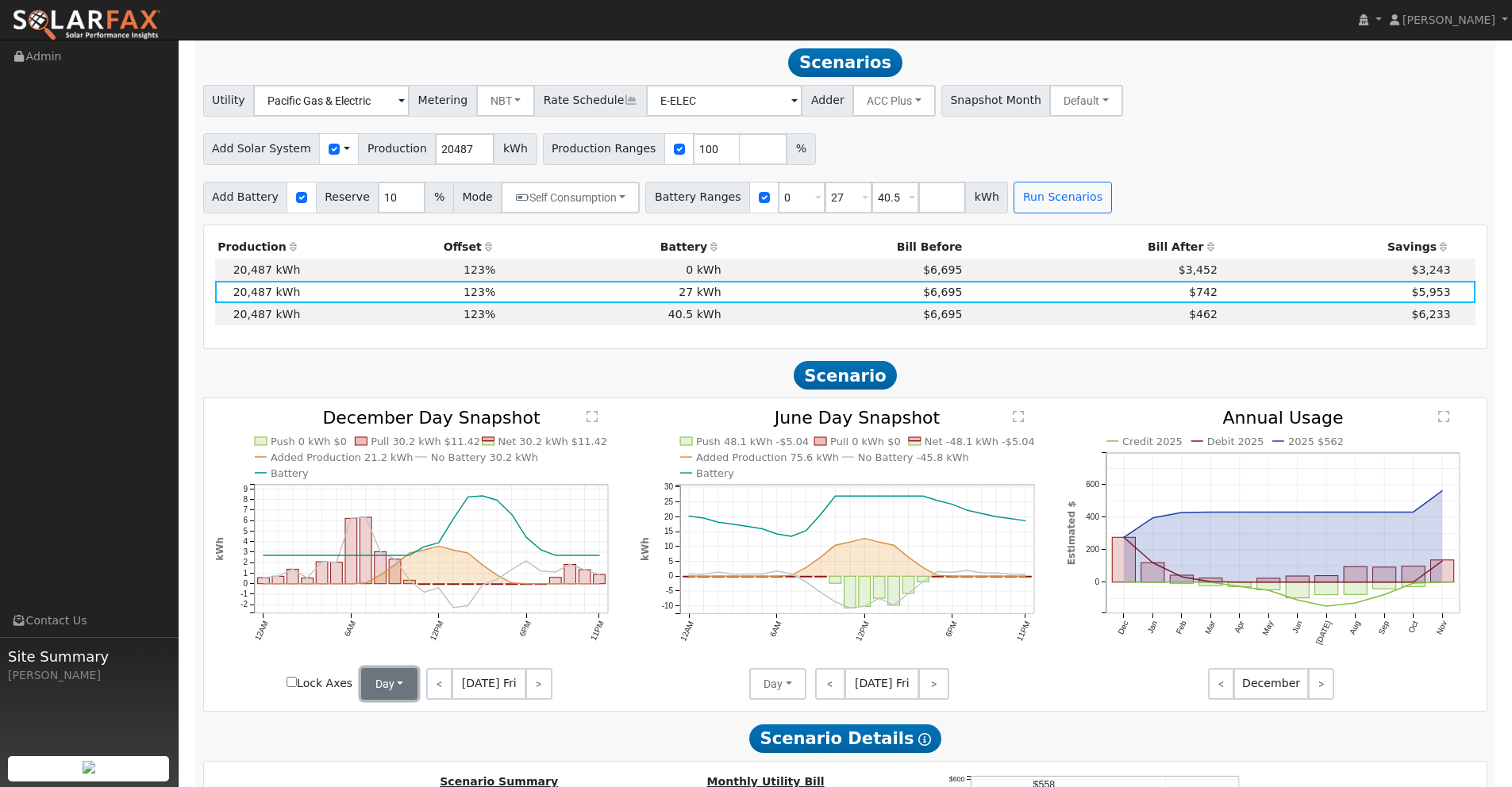
click at [373, 684] on button "Day" at bounding box center [390, 683] width 57 height 31
click at [391, 745] on link "Month Average" at bounding box center [418, 740] width 111 height 22
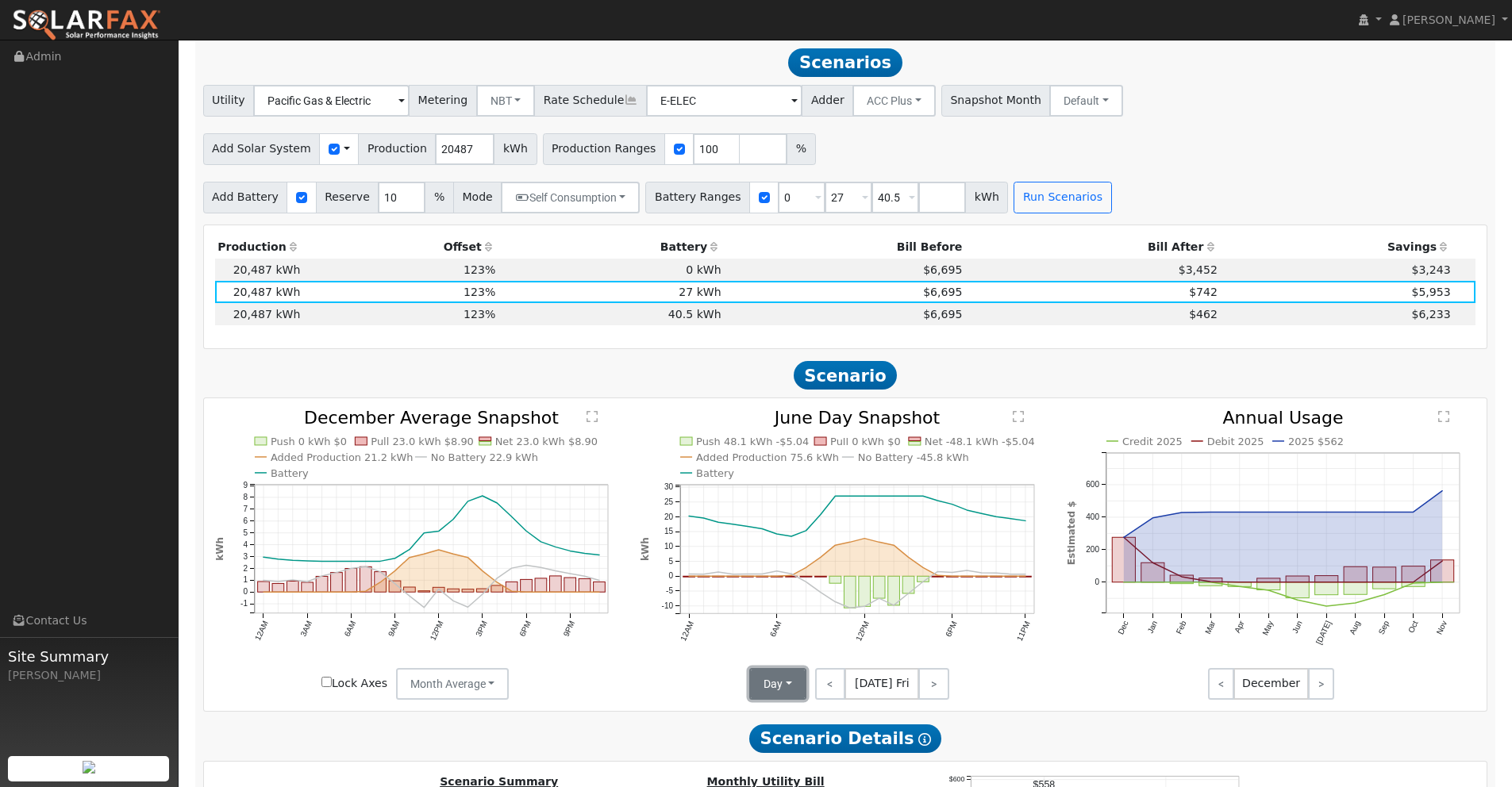
click at [789, 689] on button "Day" at bounding box center [778, 683] width 57 height 31
click at [779, 742] on link "Month Average" at bounding box center [806, 740] width 111 height 22
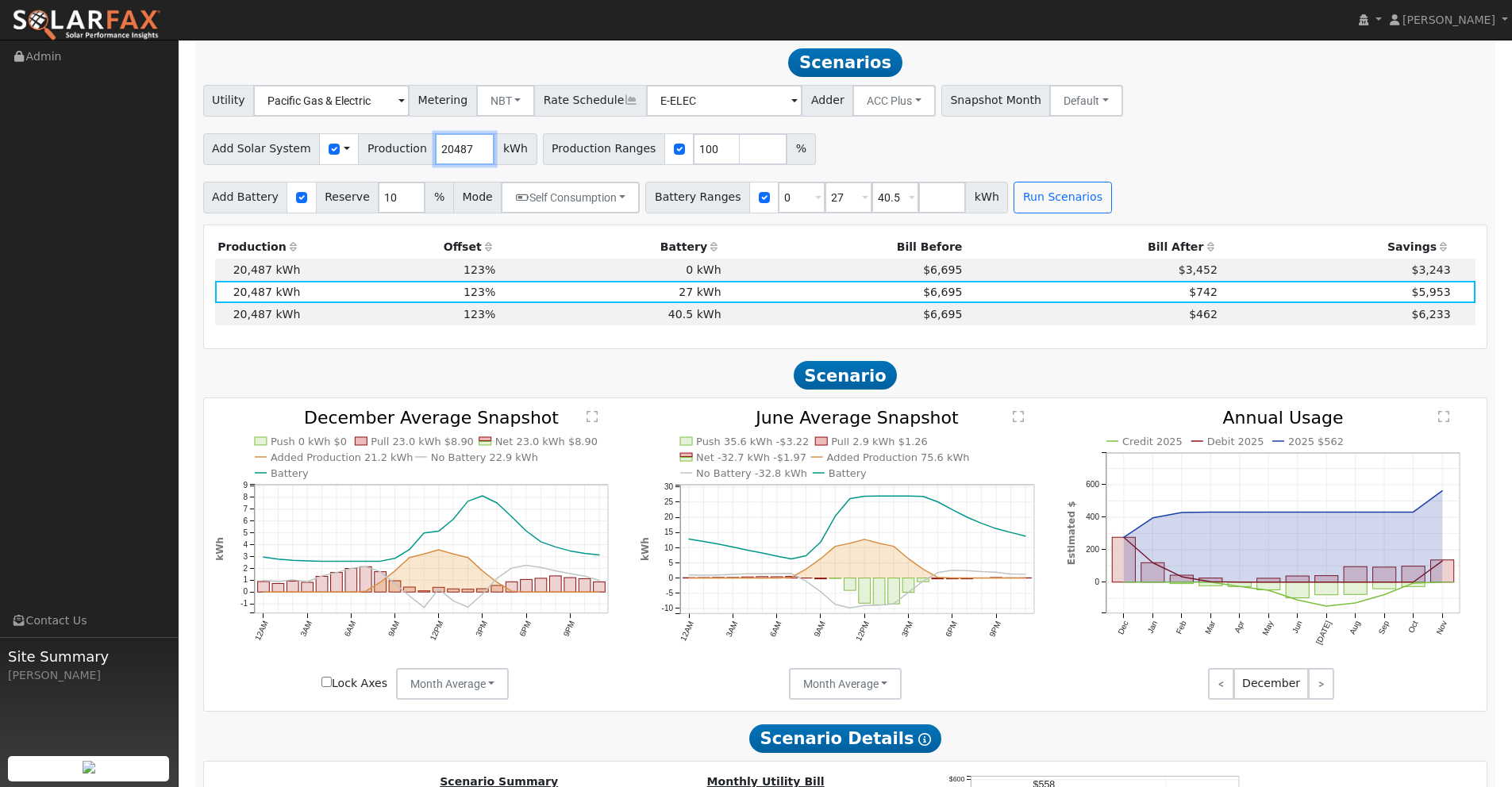
click at [461, 148] on input "20487" at bounding box center [464, 149] width 59 height 31
drag, startPoint x: 461, startPoint y: 151, endPoint x: 329, endPoint y: 143, distance: 132.2
click at [327, 144] on div "Add Solar System Use CSV Data Production 20487 kWh" at bounding box center [370, 149] width 334 height 31
type input "26854"
drag, startPoint x: 921, startPoint y: 200, endPoint x: 934, endPoint y: 196, distance: 13.6
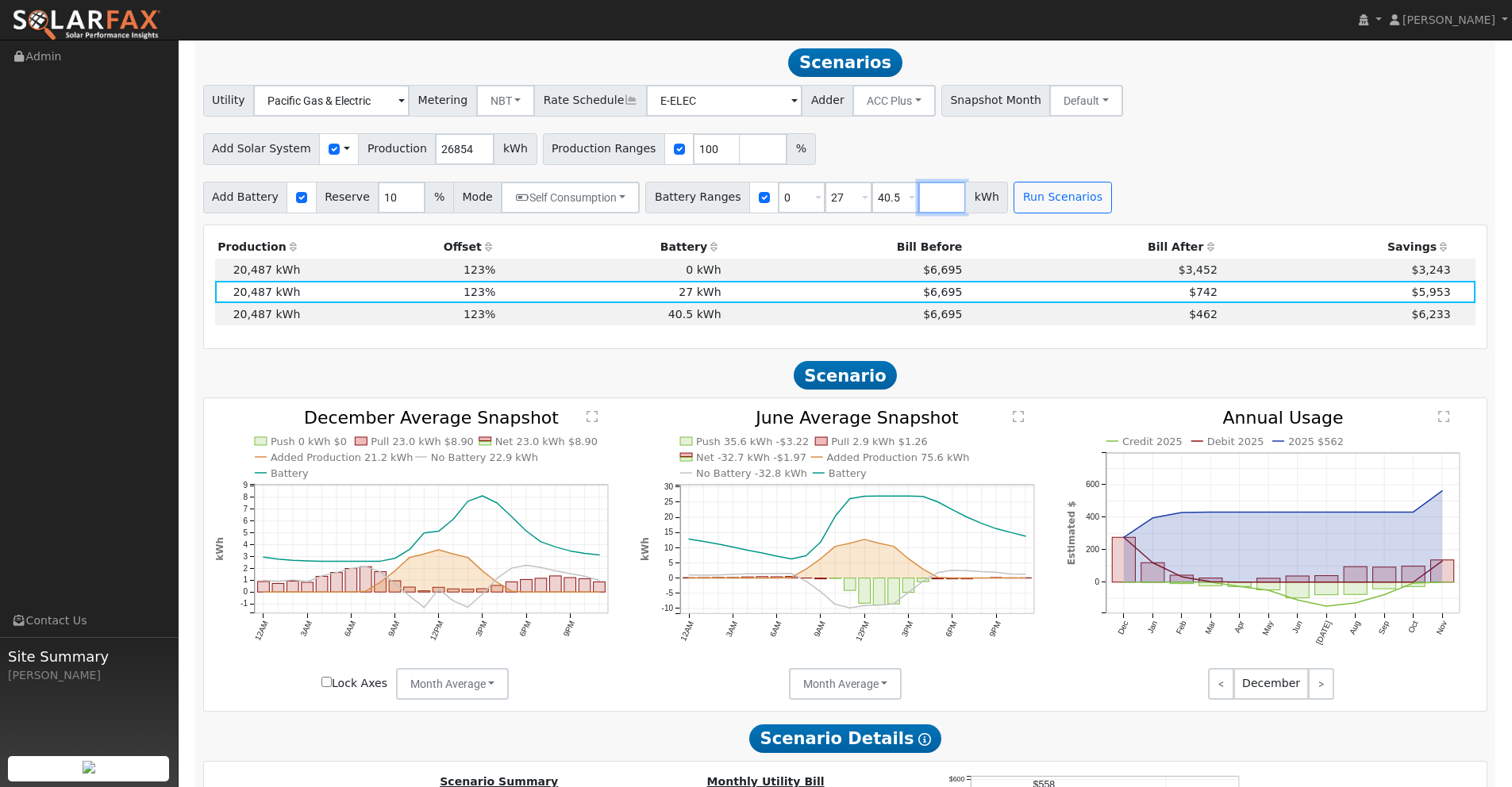
click at [924, 198] on input "number" at bounding box center [942, 197] width 48 height 31
type input "54"
drag, startPoint x: 832, startPoint y: 197, endPoint x: 775, endPoint y: 192, distance: 57.2
click at [778, 192] on div "Battery Ranges 0 Overrides Reserve % Mode None None Self Consumption Peak Savin…" at bounding box center [850, 197] width 410 height 31
type input "40.5"
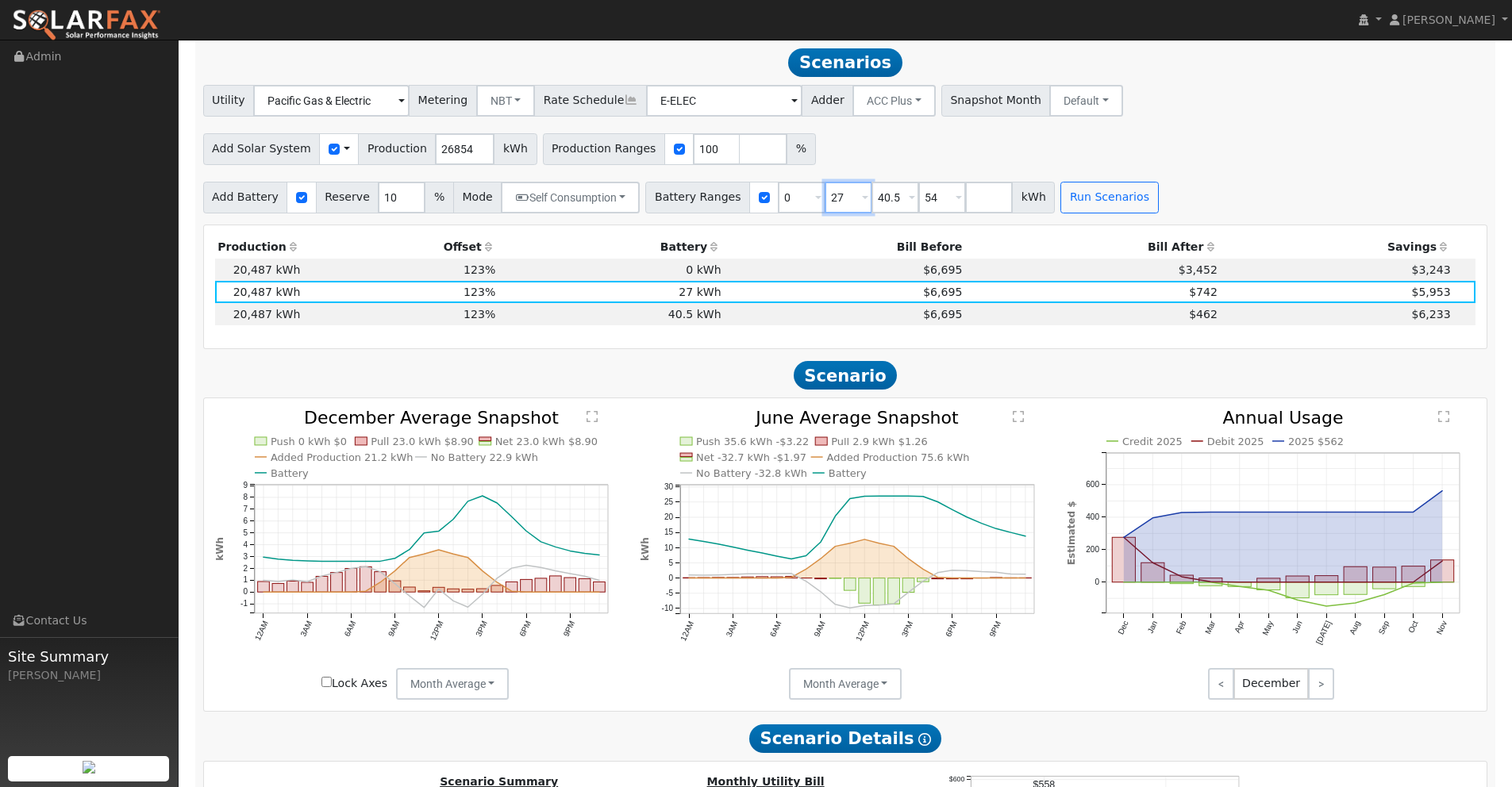
type input "54"
type input "40.5"
click at [1066, 193] on button "Run Scenarios" at bounding box center [1062, 197] width 97 height 31
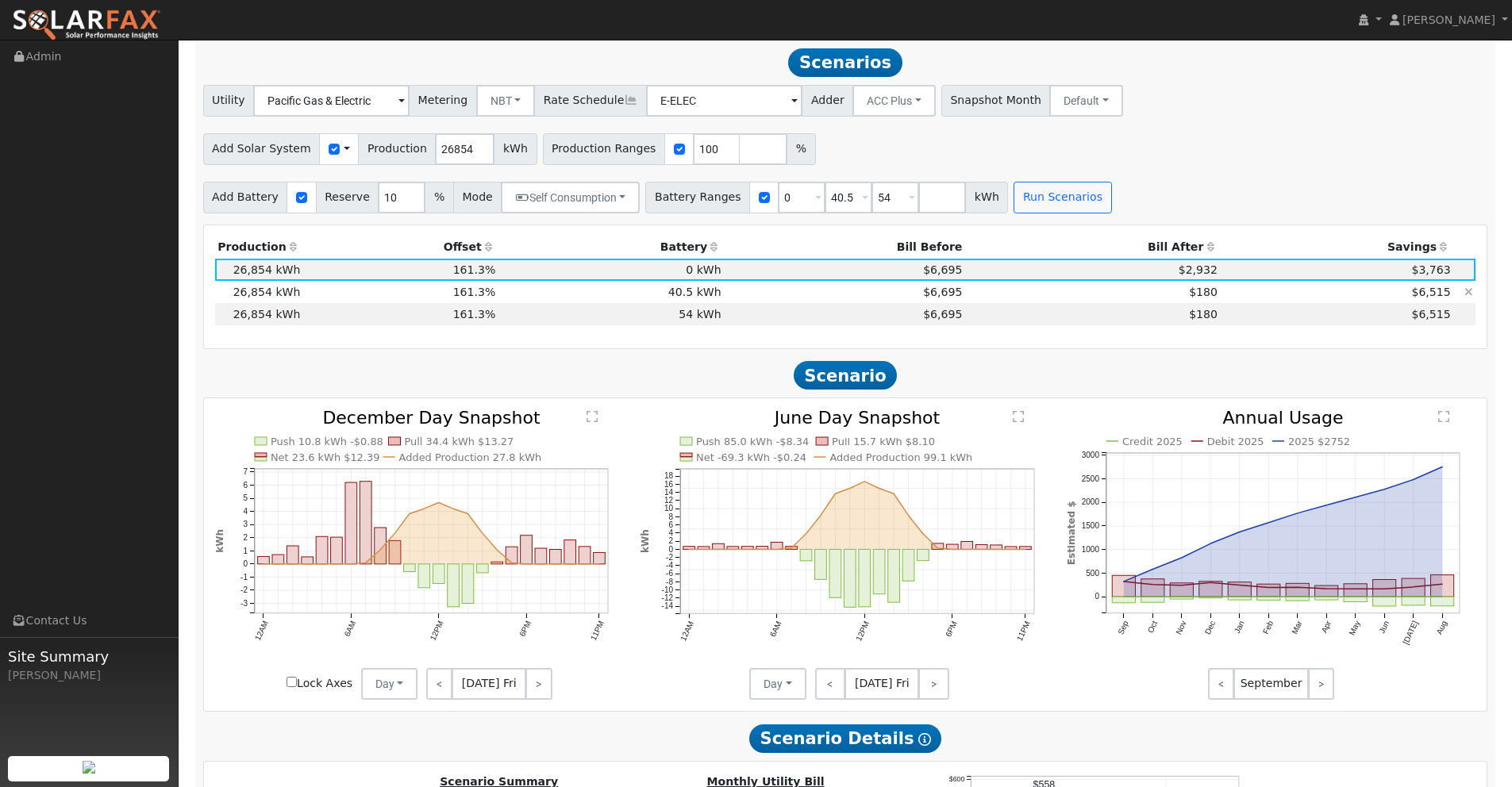
click at [771, 290] on td "$6,695" at bounding box center [844, 292] width 241 height 22
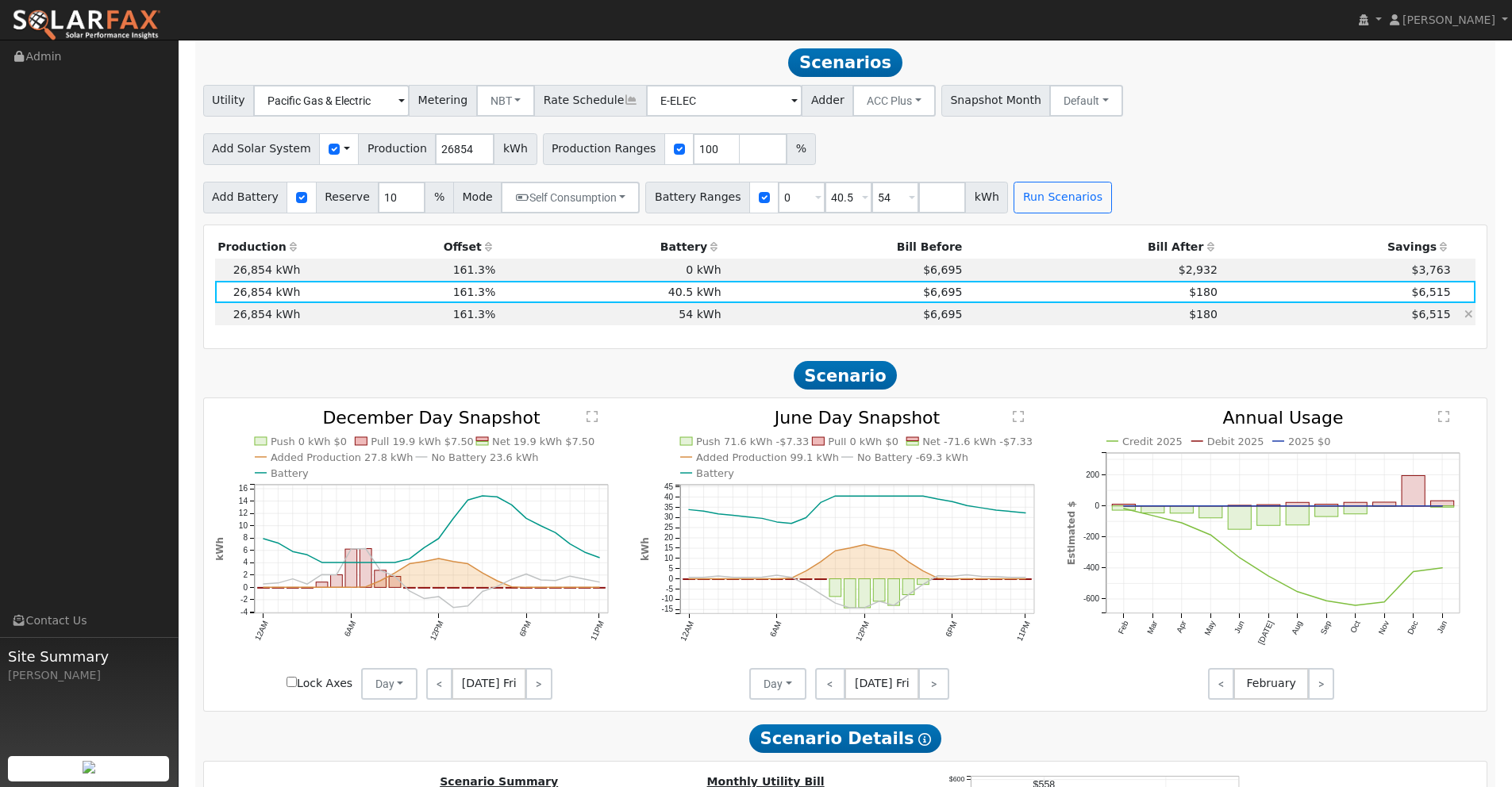
click at [864, 318] on td "$6,695" at bounding box center [844, 313] width 241 height 22
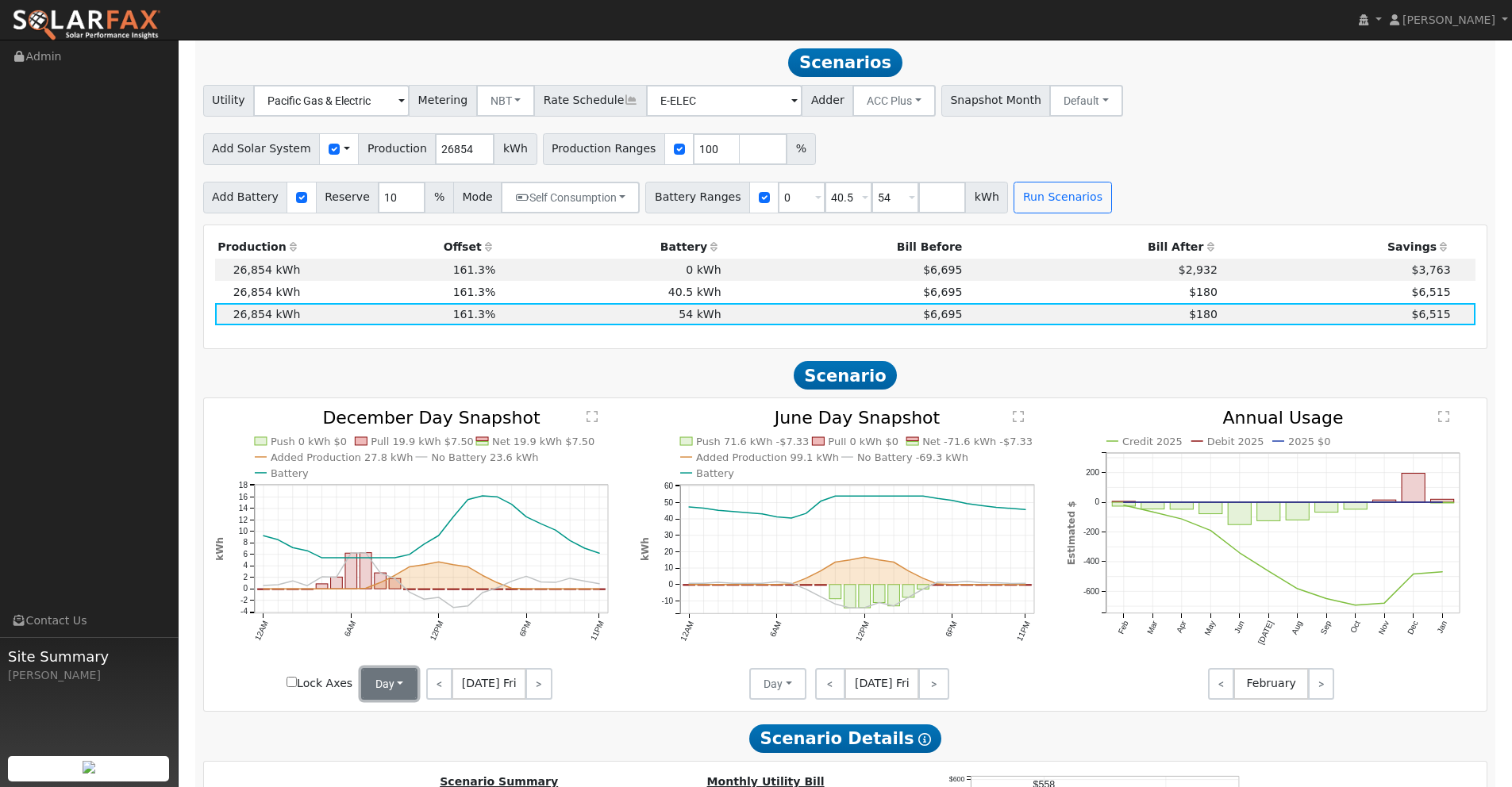
click at [404, 684] on button "Day" at bounding box center [390, 683] width 57 height 31
click at [408, 737] on link "Month Average" at bounding box center [418, 740] width 111 height 22
click at [980, 292] on td "$180" at bounding box center [1093, 292] width 255 height 22
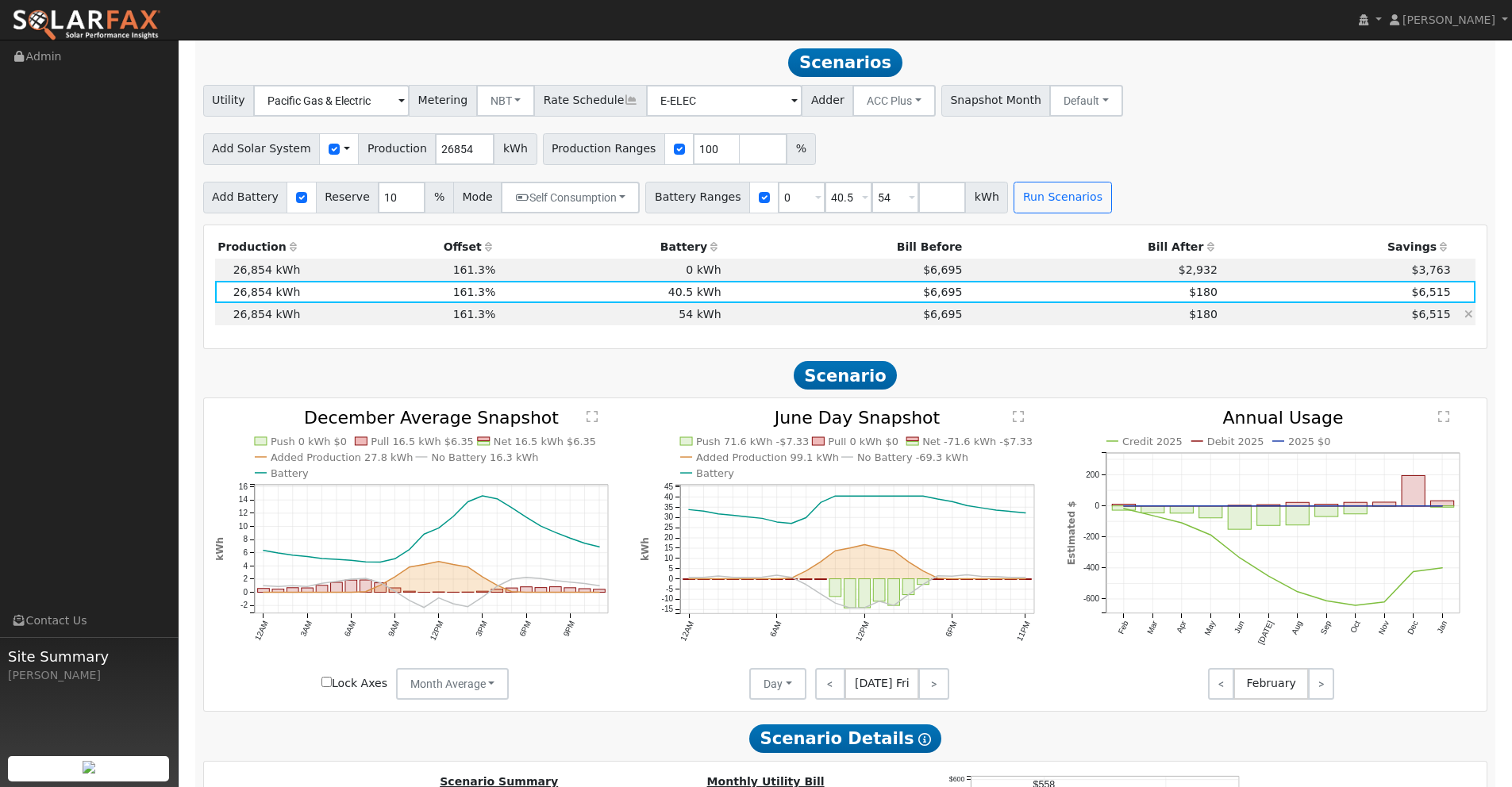
click at [980, 307] on td "$180" at bounding box center [1093, 313] width 255 height 22
